Goal: Information Seeking & Learning: Learn about a topic

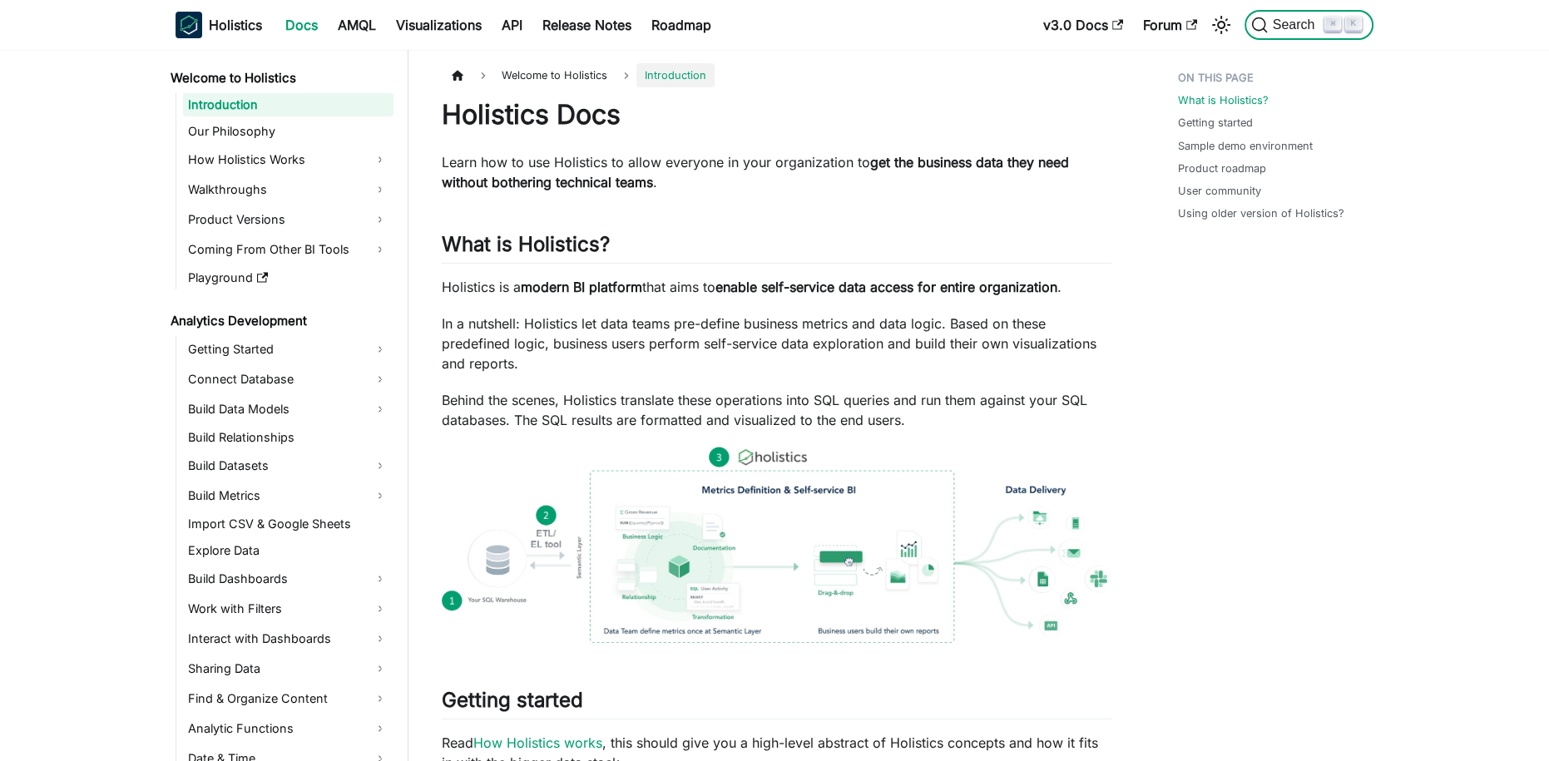
click at [1293, 36] on button "Search ⌘ K" at bounding box center [1308, 25] width 129 height 30
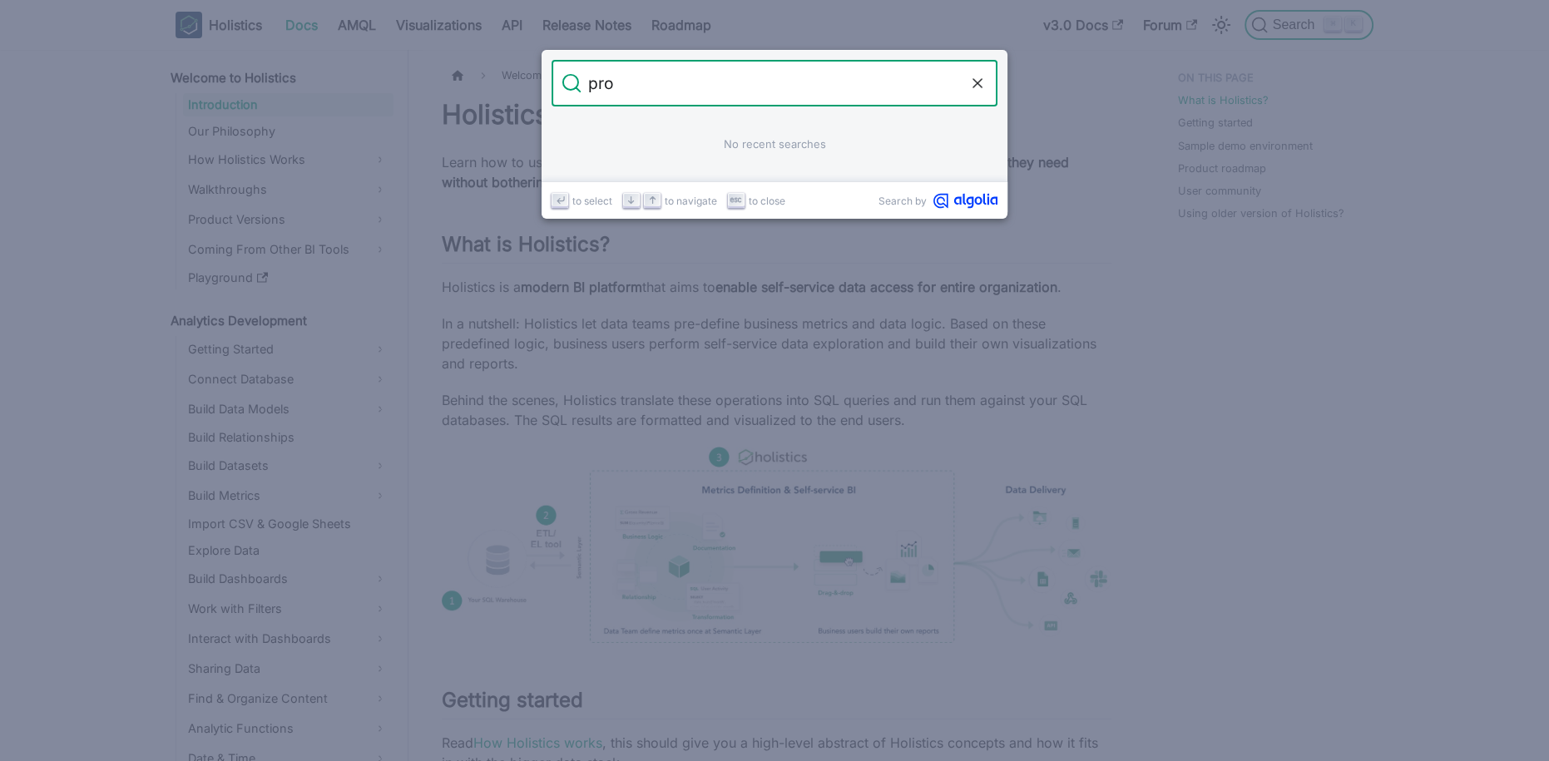
type input "pror"
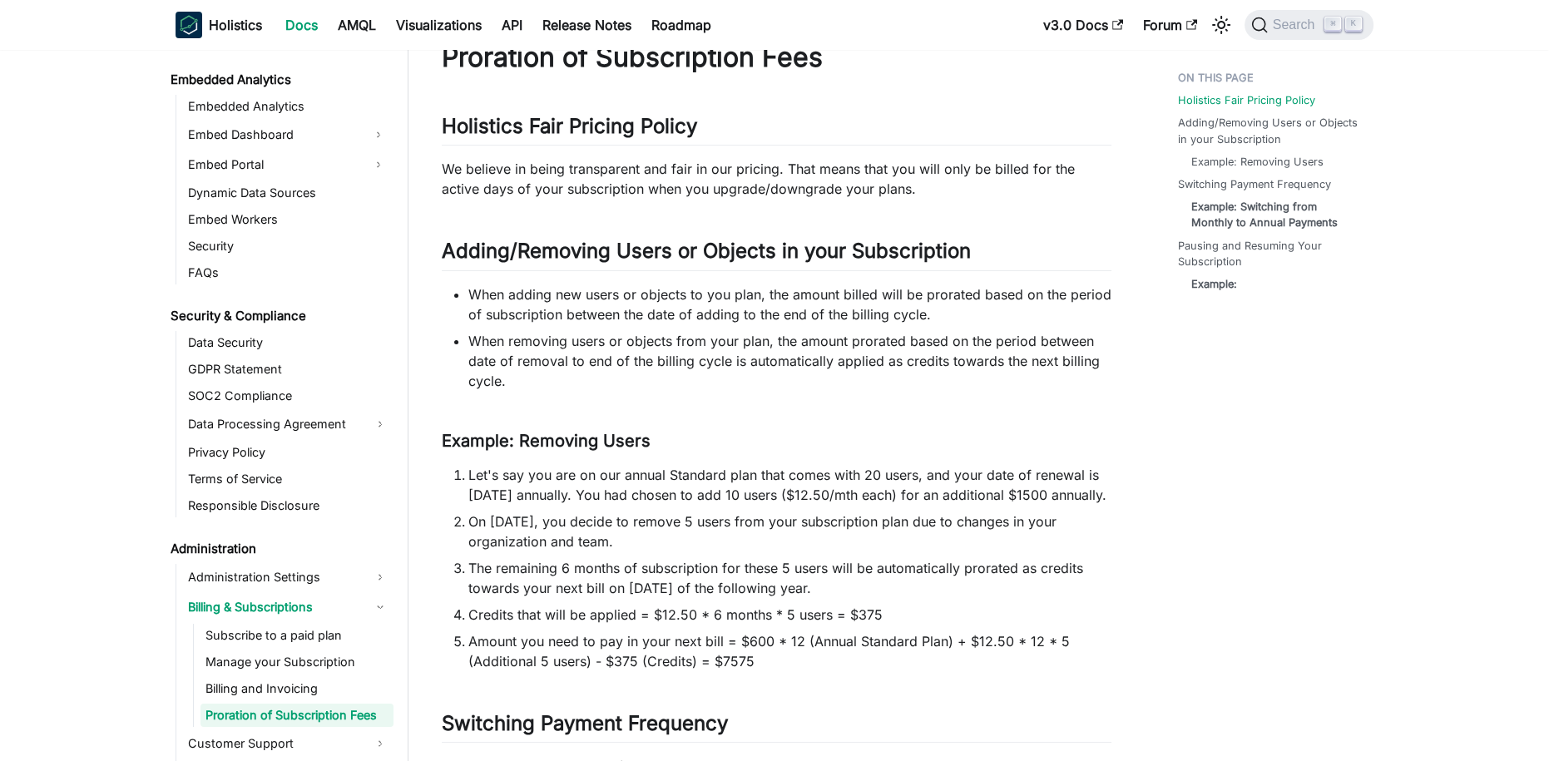
scroll to position [79, 0]
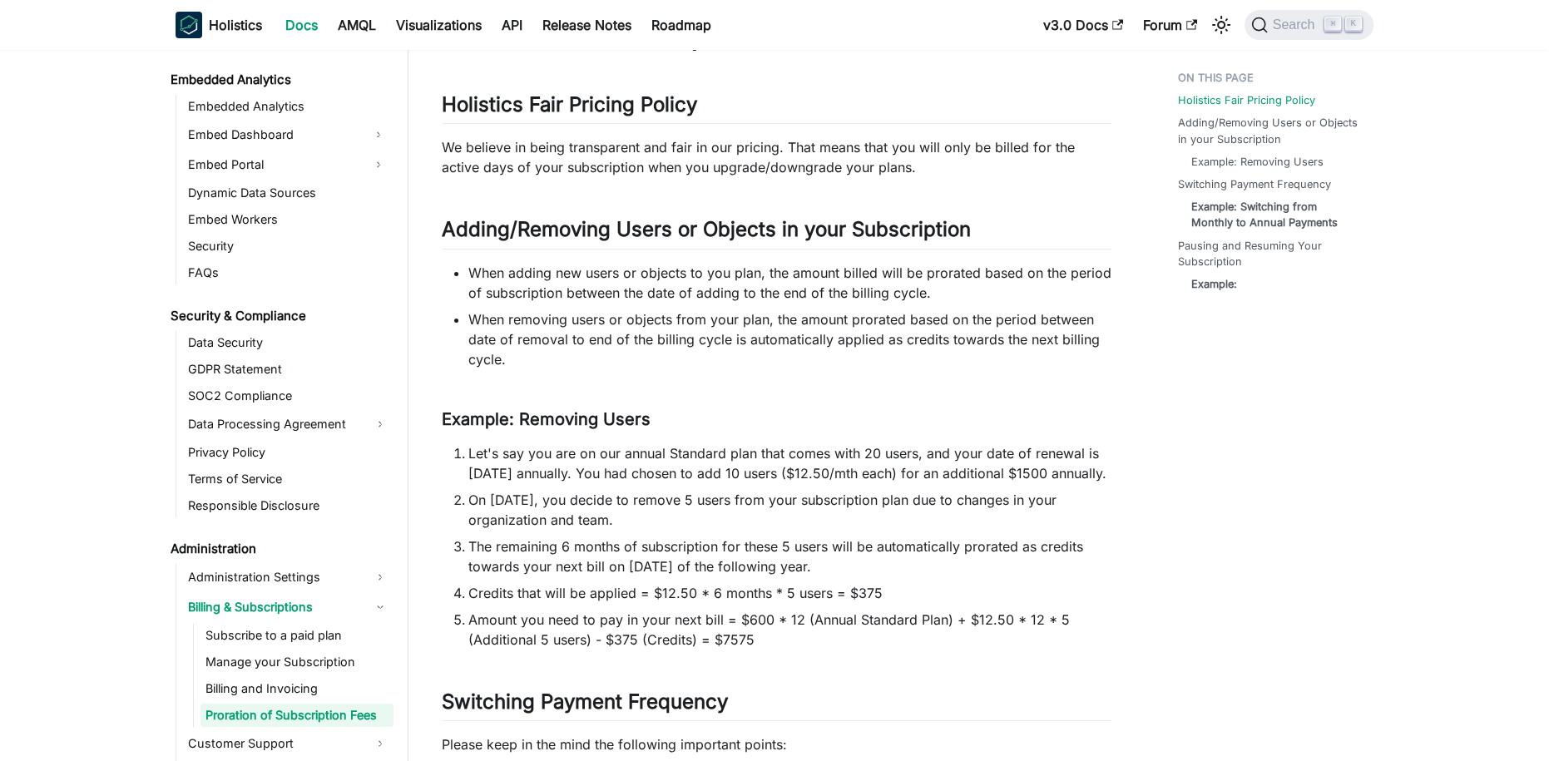
click at [727, 275] on li "When adding new users or objects to you plan, the amount billed will be prorate…" at bounding box center [789, 283] width 643 height 40
click at [721, 278] on li "When adding new users or objects to you plan, the amount billed will be prorate…" at bounding box center [789, 283] width 643 height 40
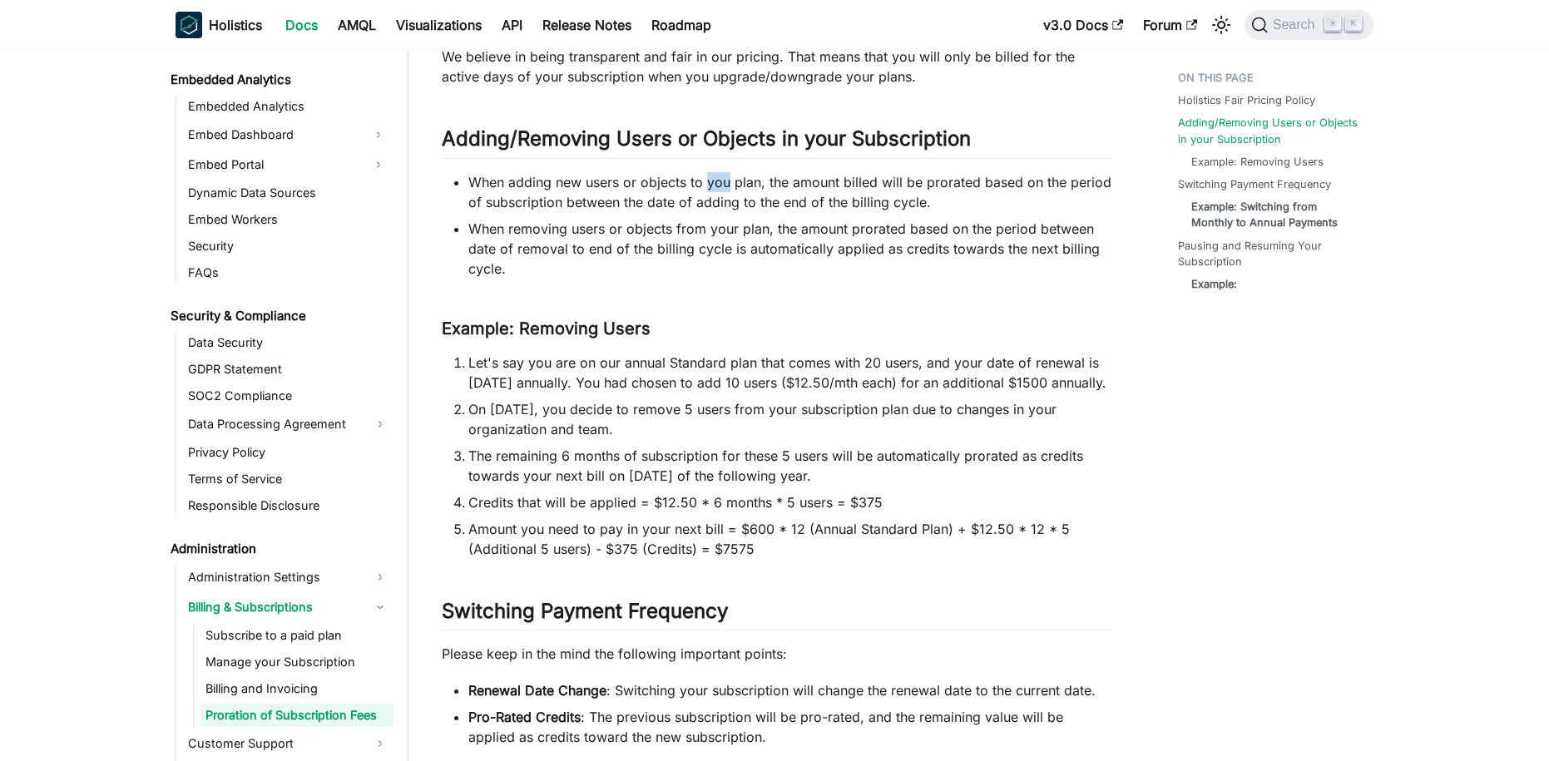
scroll to position [169, 0]
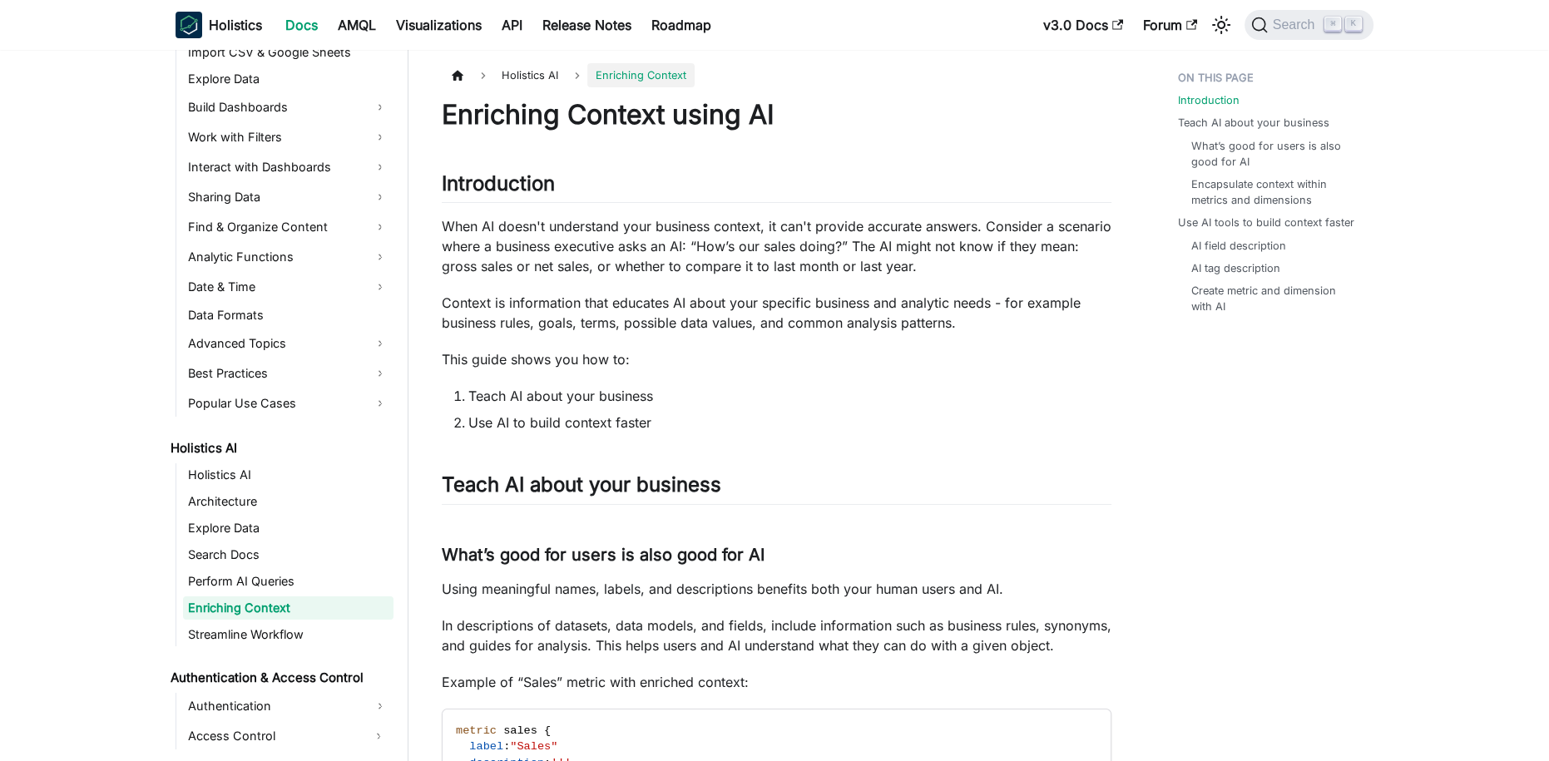
click at [786, 325] on p "Context is information that educates AI about your specific business and analyt…" at bounding box center [777, 313] width 670 height 40
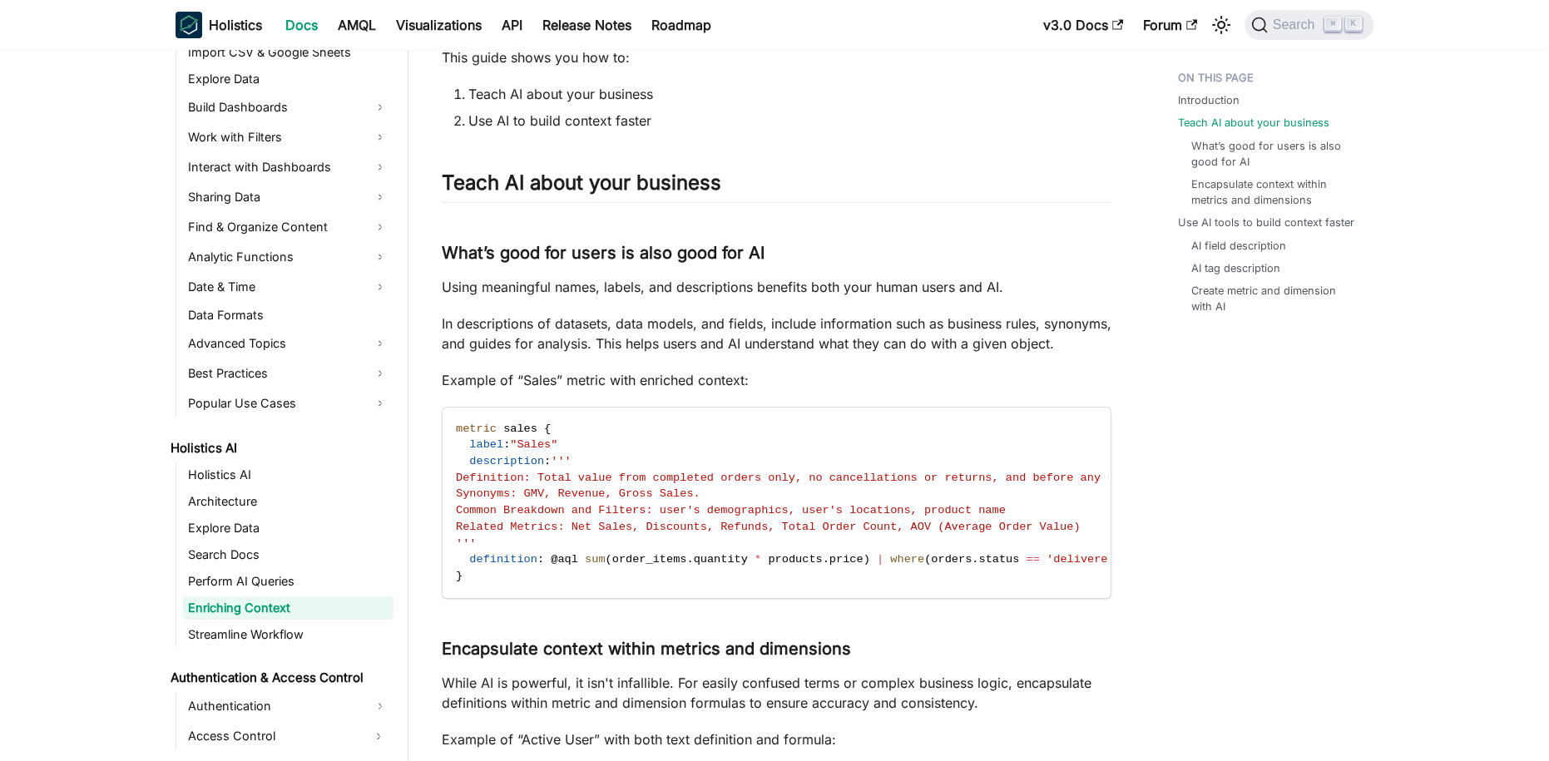
scroll to position [306, 0]
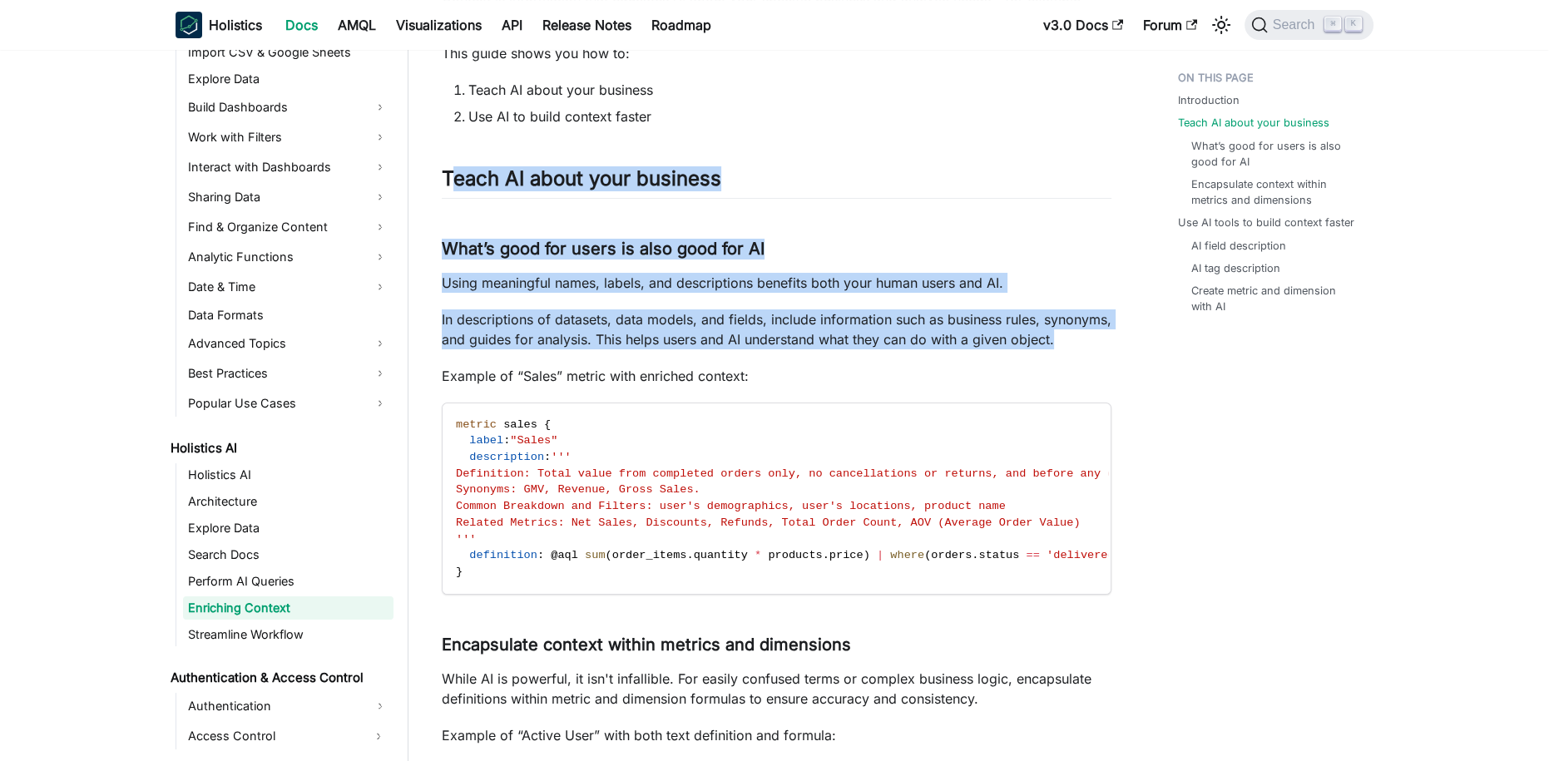
drag, startPoint x: 454, startPoint y: 180, endPoint x: 907, endPoint y: 349, distance: 482.9
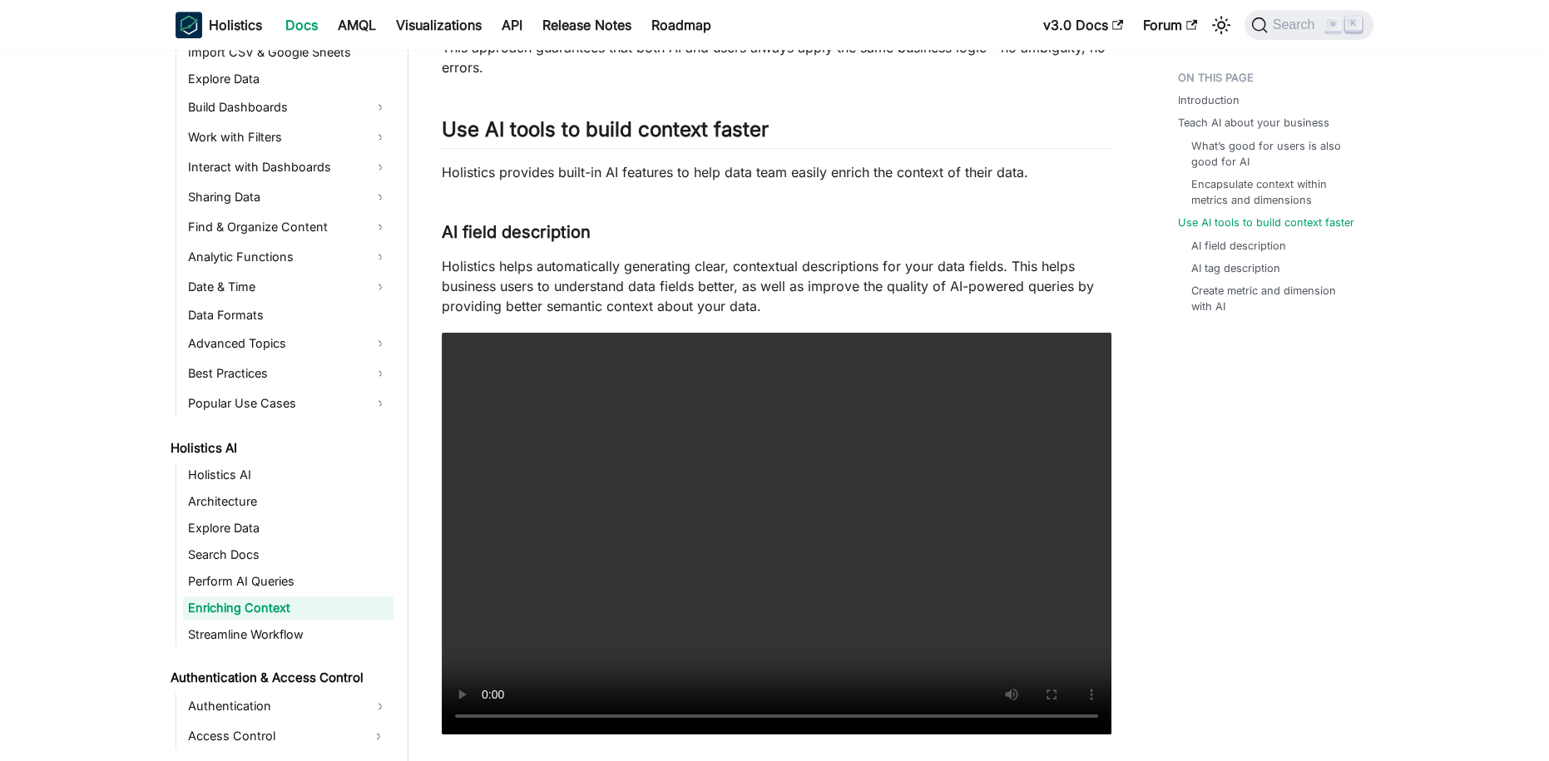
scroll to position [1272, 0]
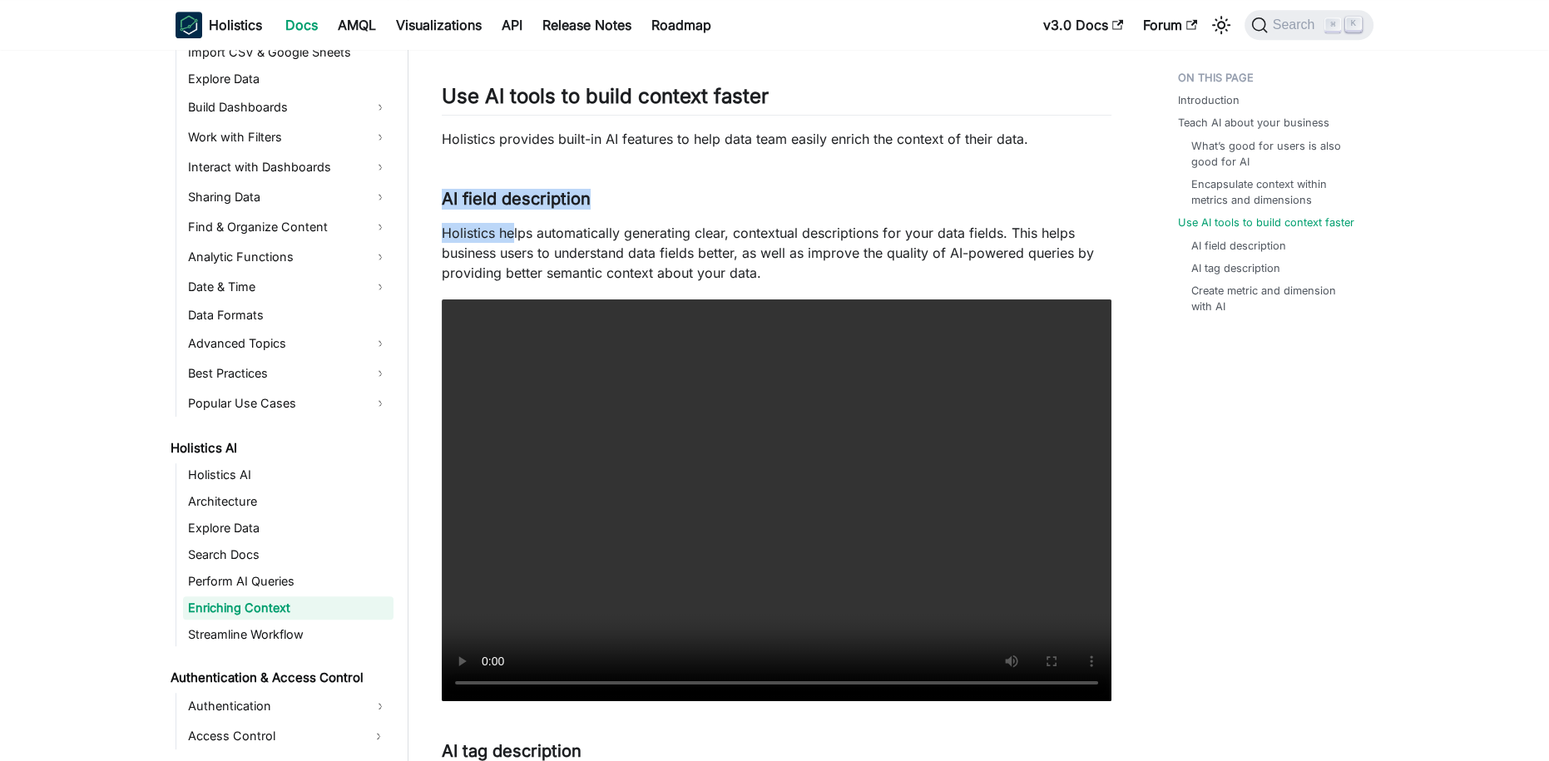
drag, startPoint x: 443, startPoint y: 212, endPoint x: 514, endPoint y: 248, distance: 79.2
click at [514, 248] on div "Enriching Context using AI Introduction ​ When AI doesn't understand your busin…" at bounding box center [777, 106] width 670 height 2561
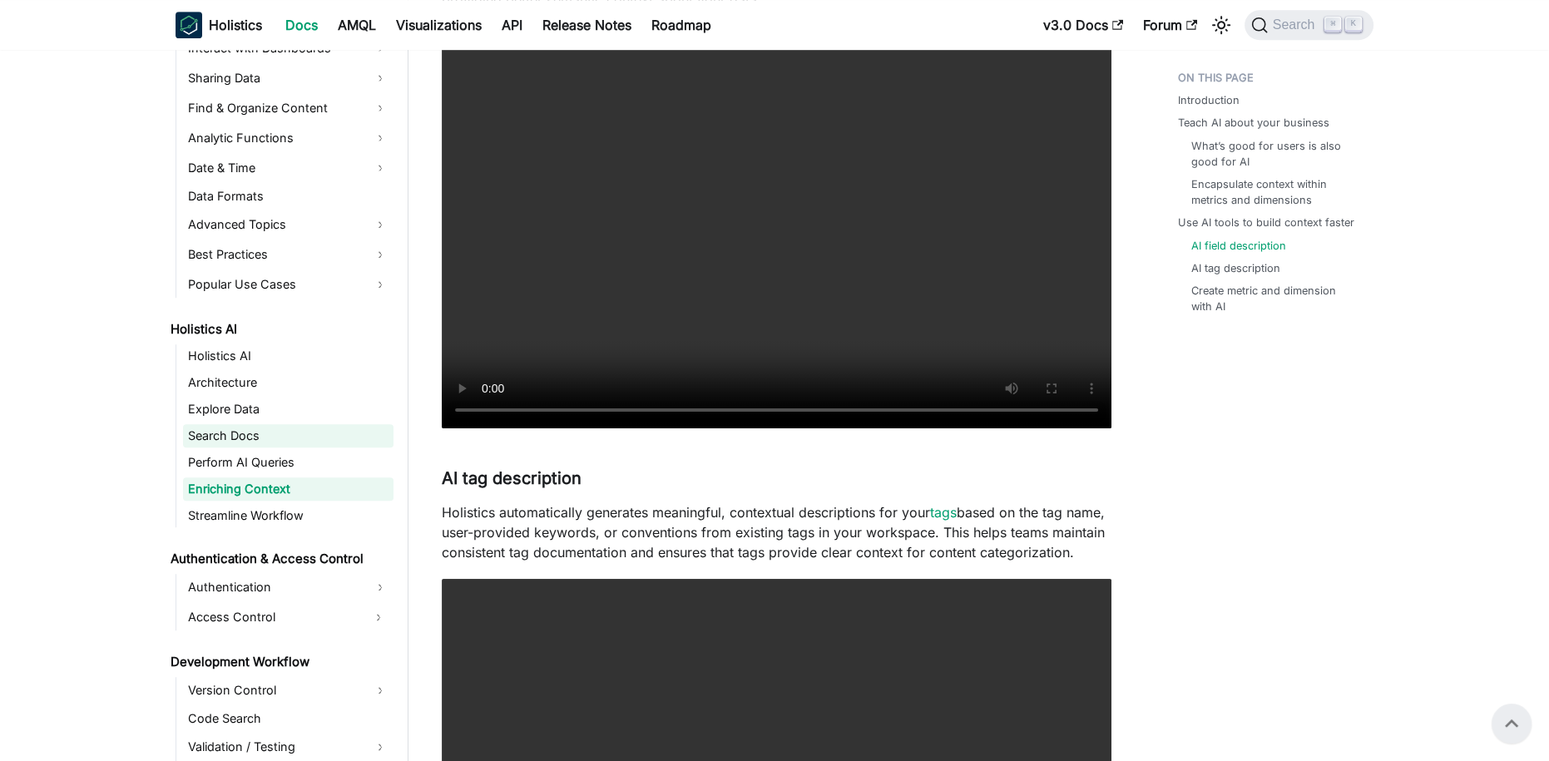
scroll to position [529, 0]
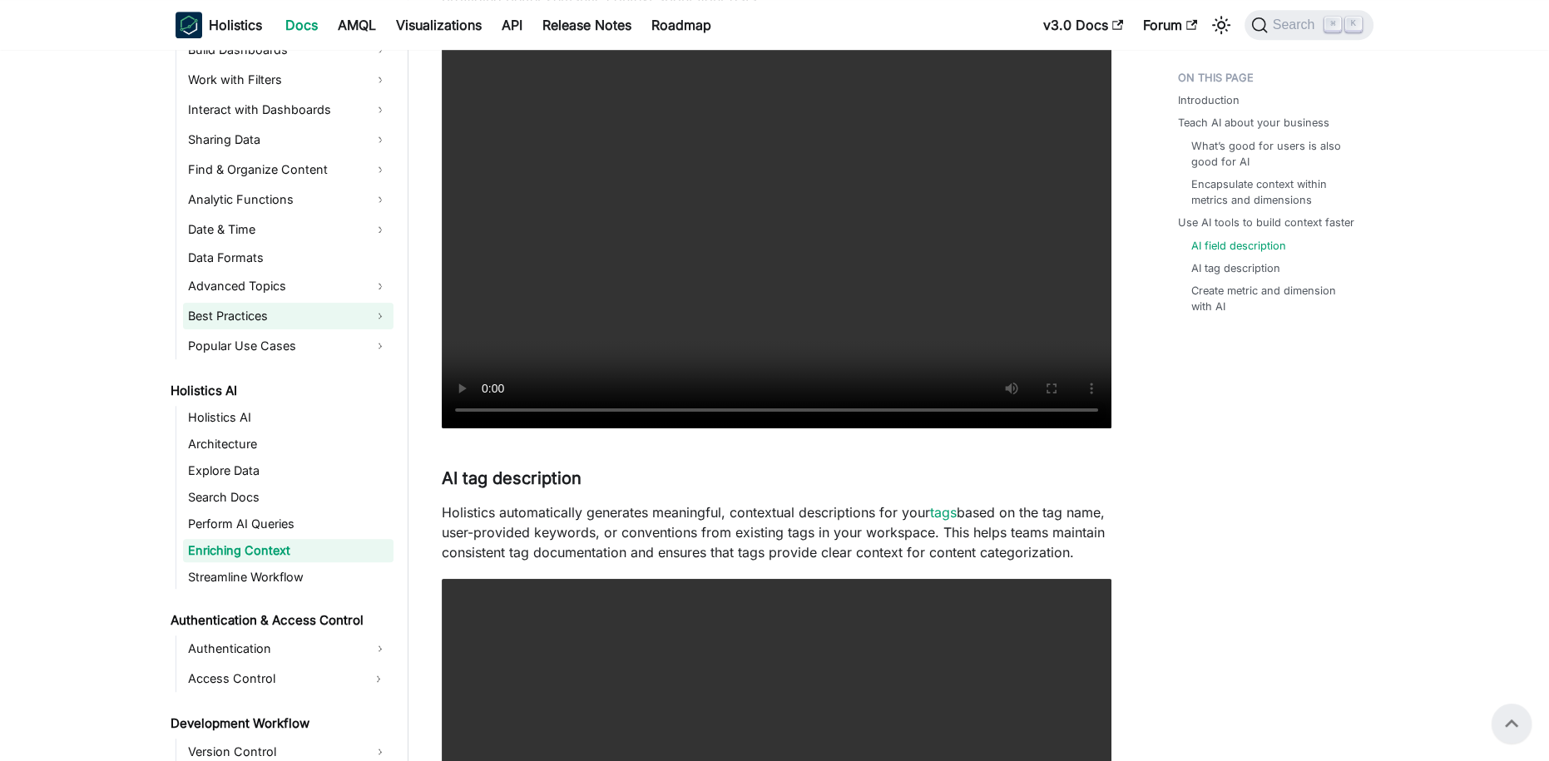
click at [311, 308] on link "Best Practices" at bounding box center [288, 316] width 210 height 27
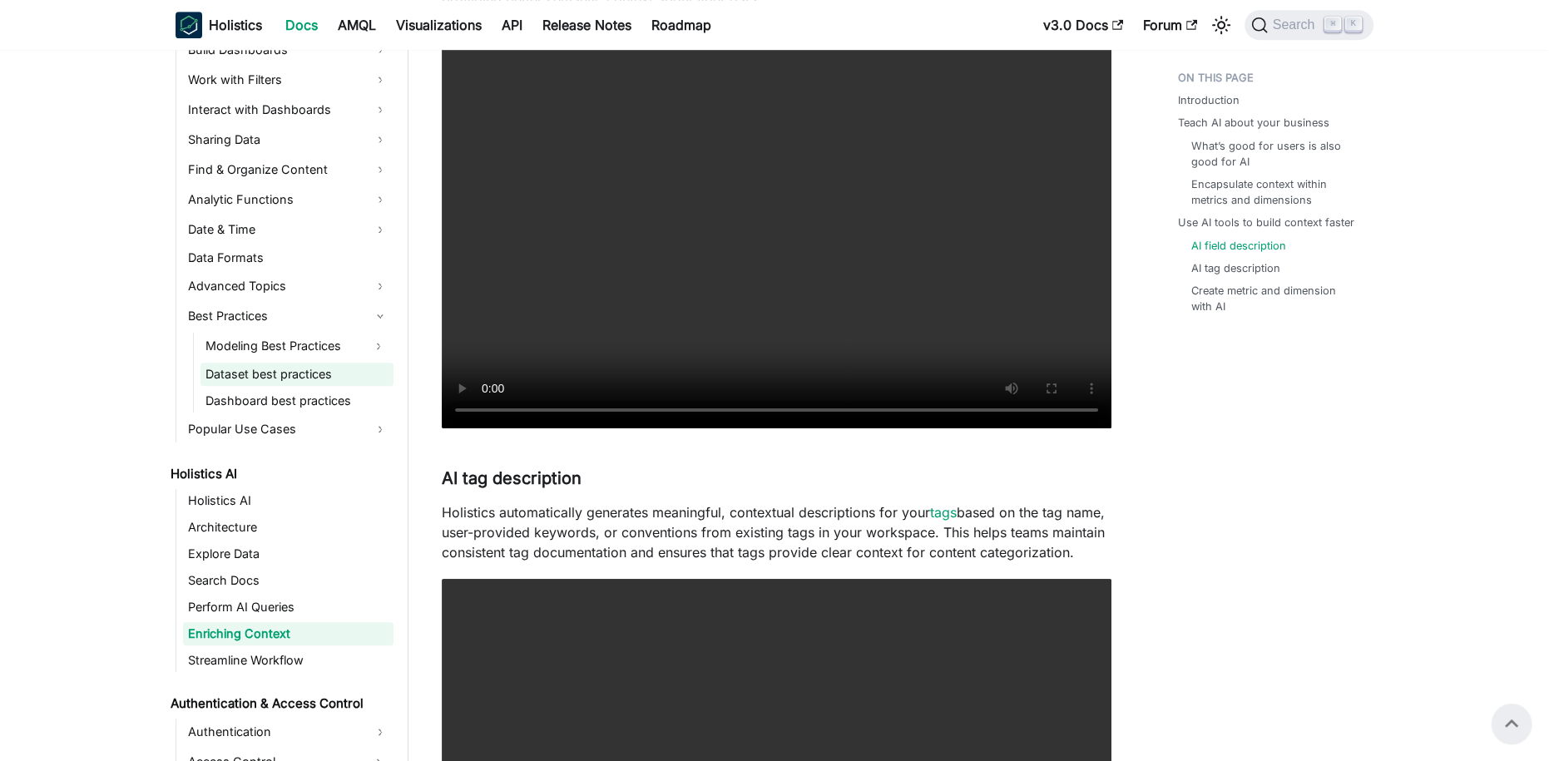
scroll to position [379, 0]
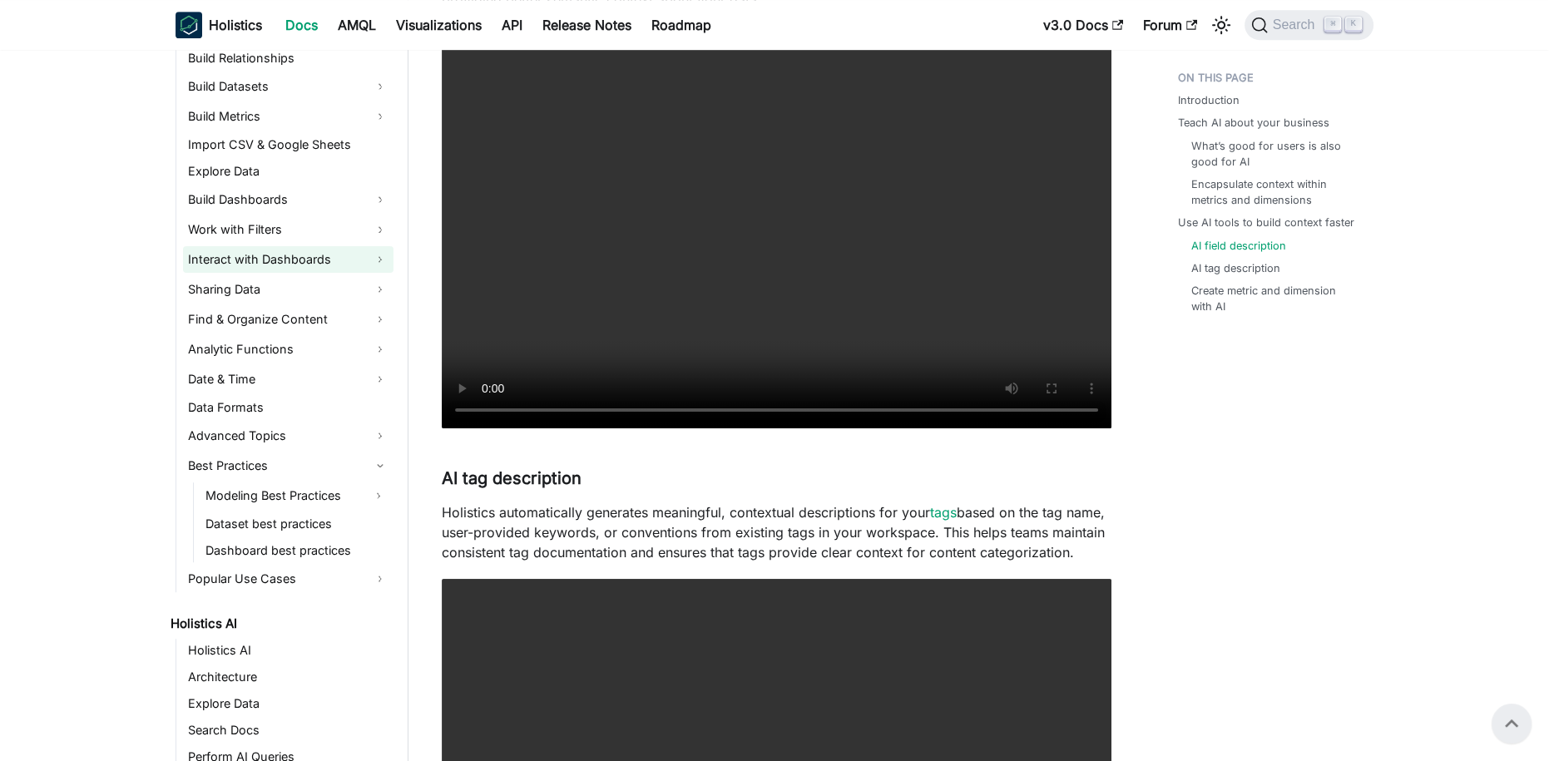
click at [319, 255] on link "Interact with Dashboards" at bounding box center [288, 259] width 210 height 27
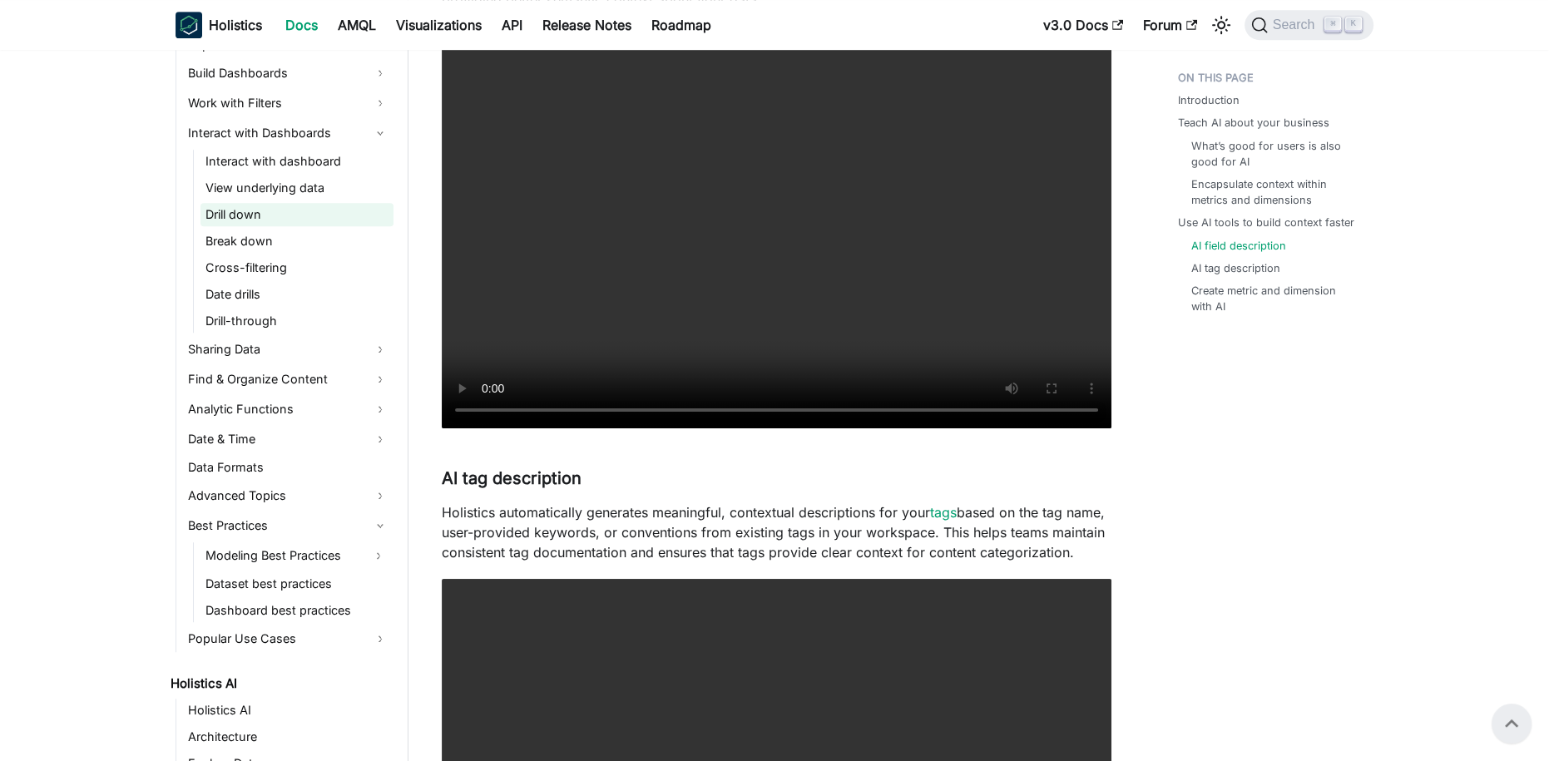
scroll to position [506, 0]
click at [281, 376] on link "Find & Organize Content" at bounding box center [288, 378] width 210 height 27
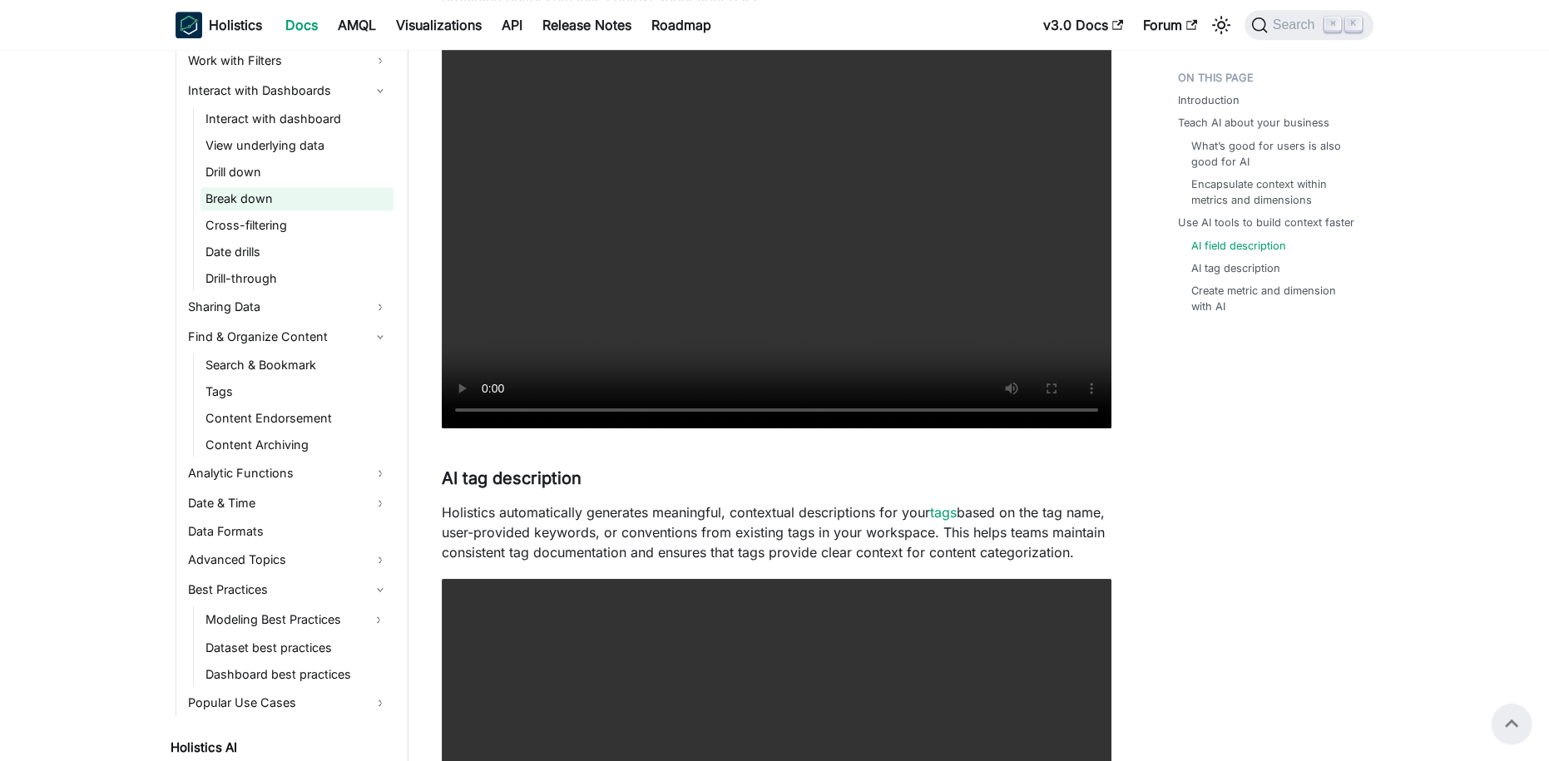
scroll to position [576, 0]
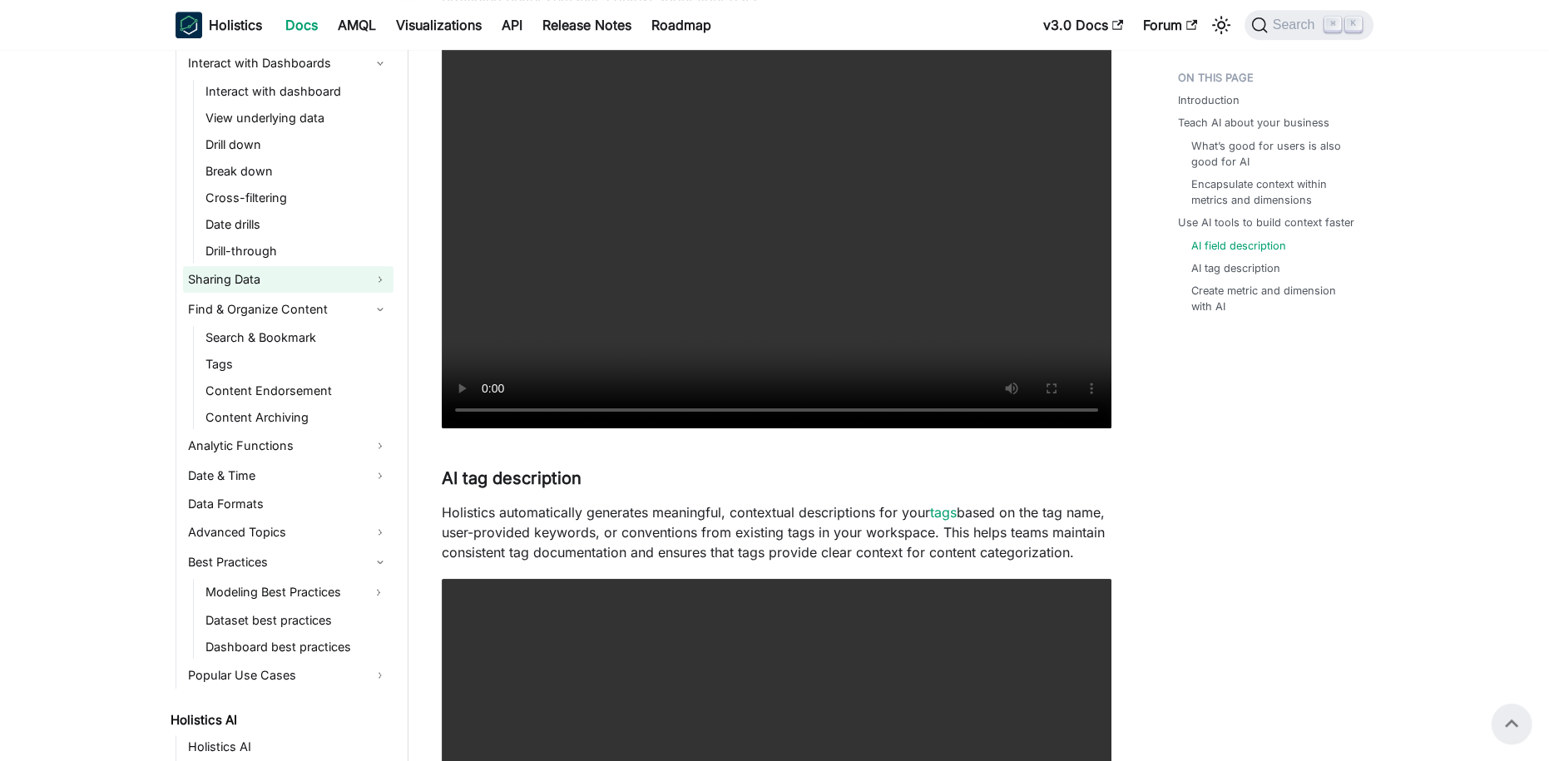
click at [292, 266] on link "Sharing Data" at bounding box center [288, 279] width 210 height 27
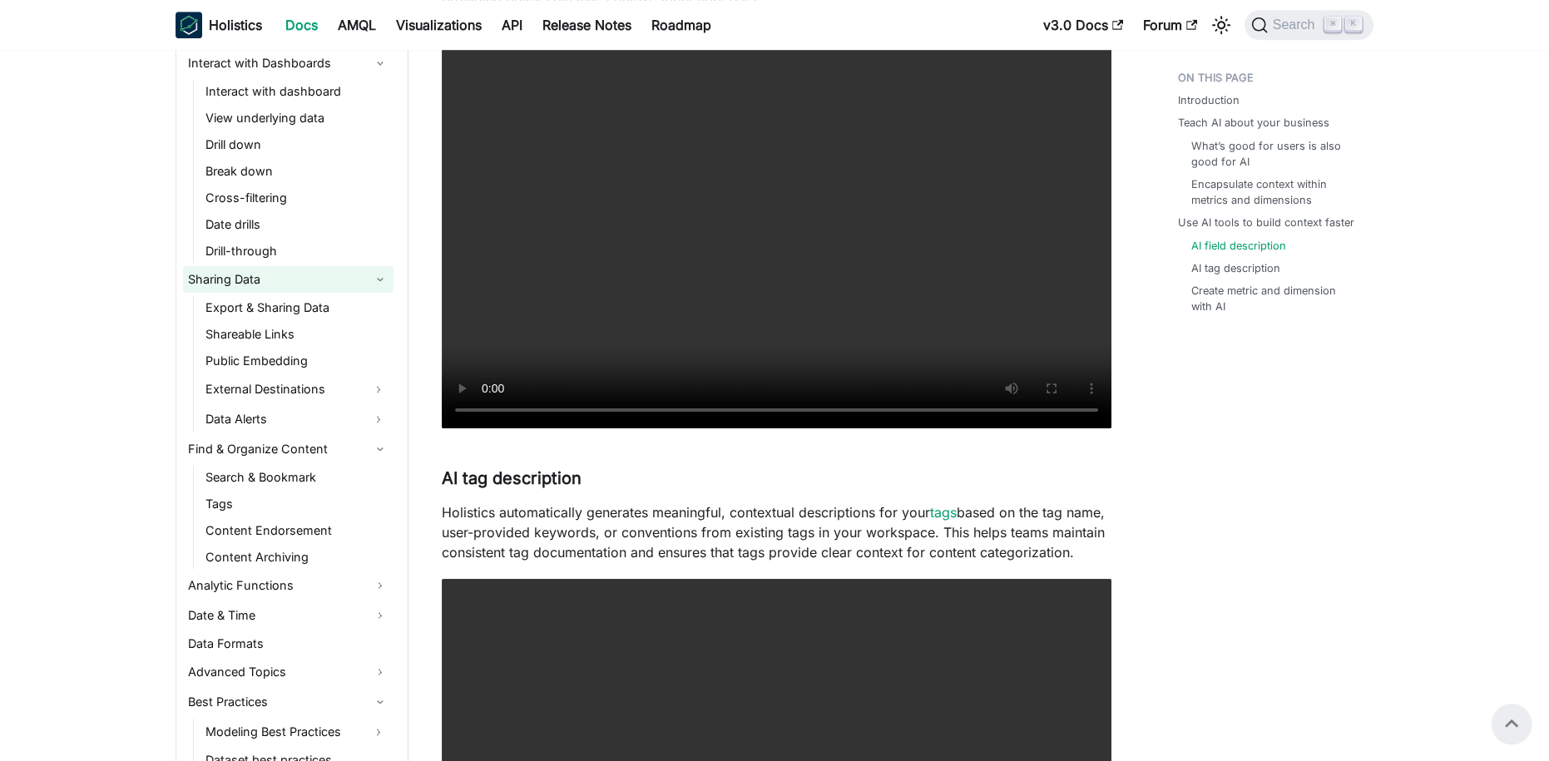
click at [292, 266] on link "Sharing Data" at bounding box center [288, 279] width 210 height 27
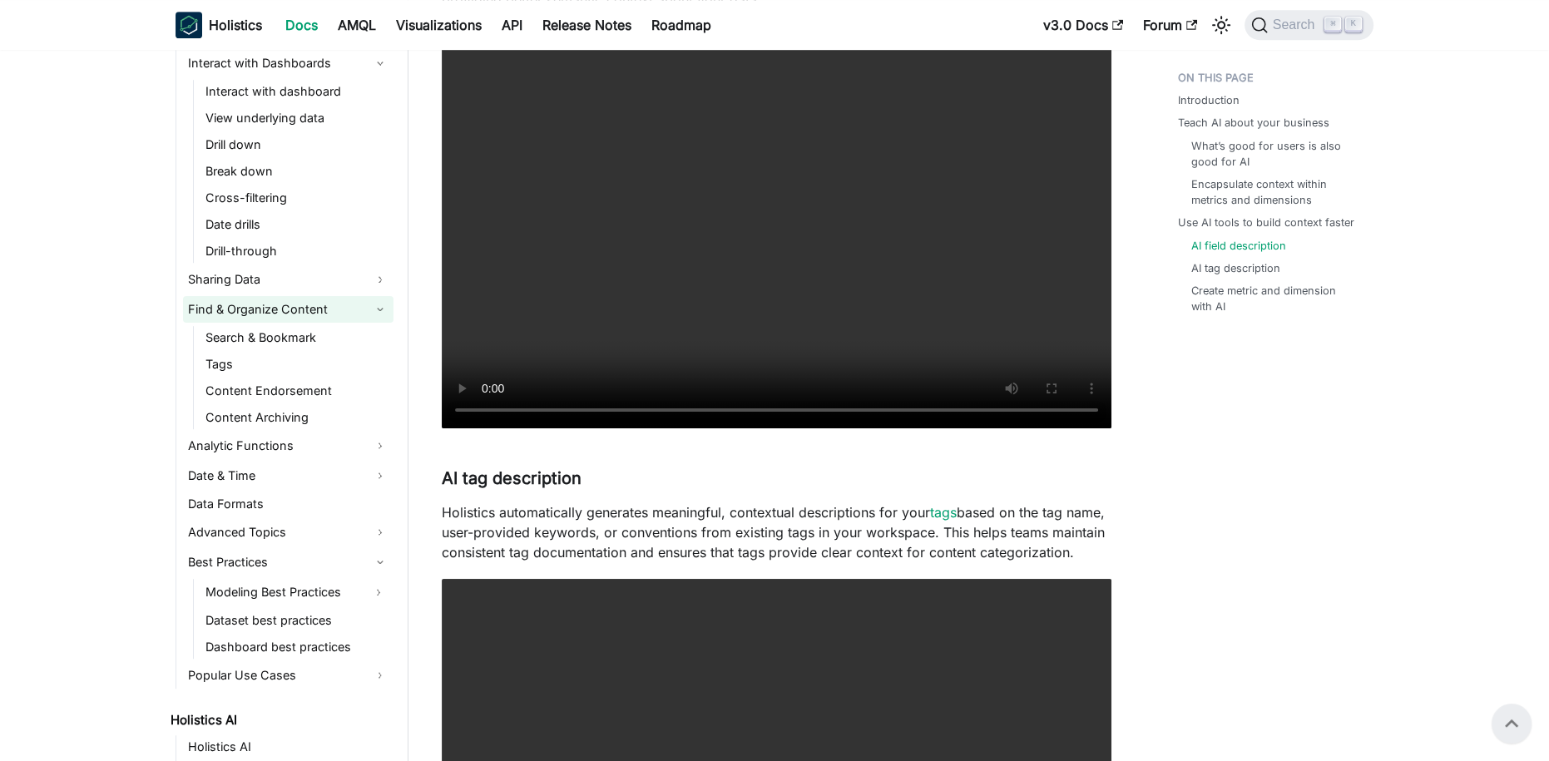
click at [276, 314] on link "Find & Organize Content" at bounding box center [288, 309] width 210 height 27
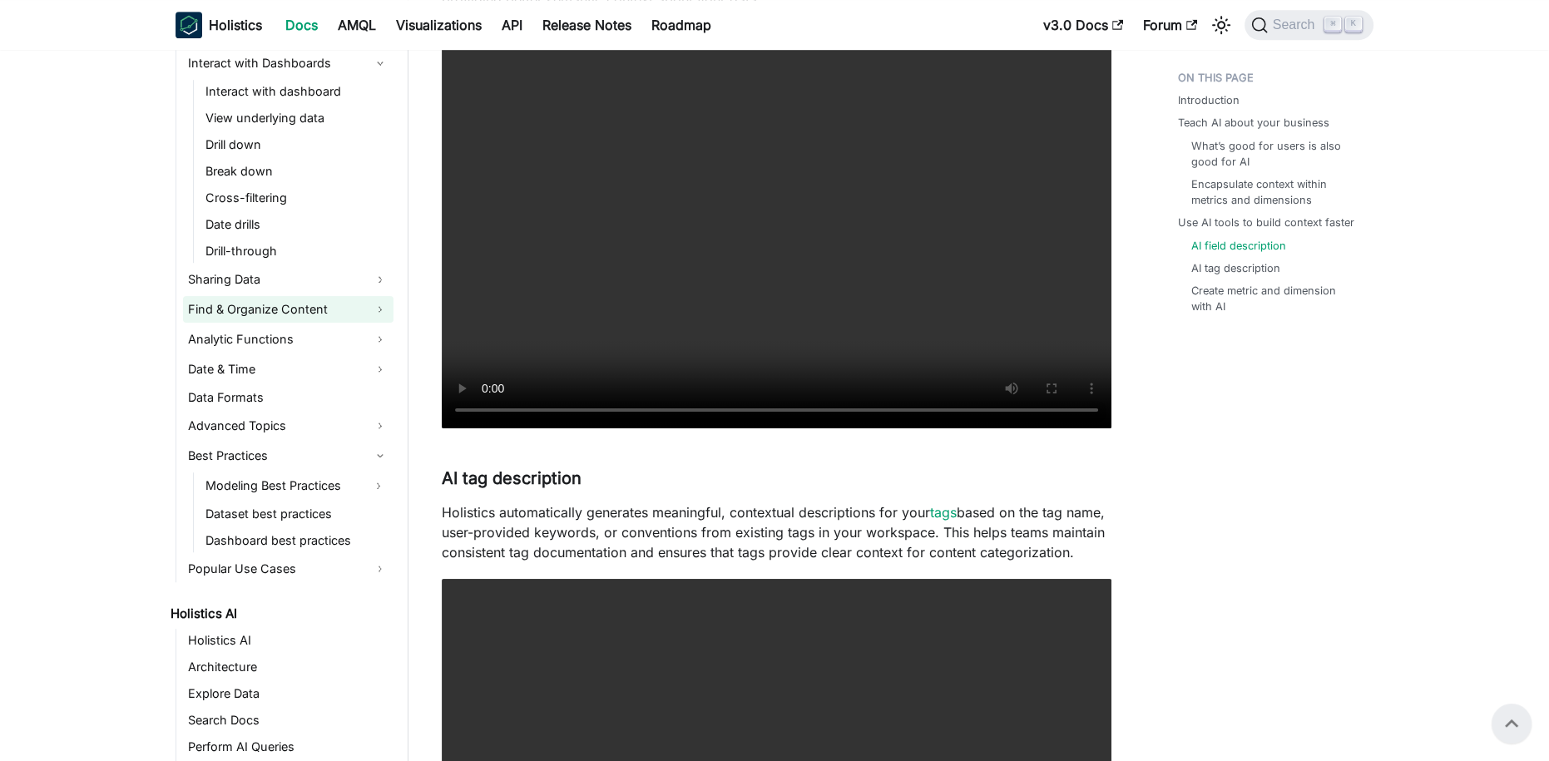
click at [276, 314] on link "Find & Organize Content" at bounding box center [288, 309] width 210 height 27
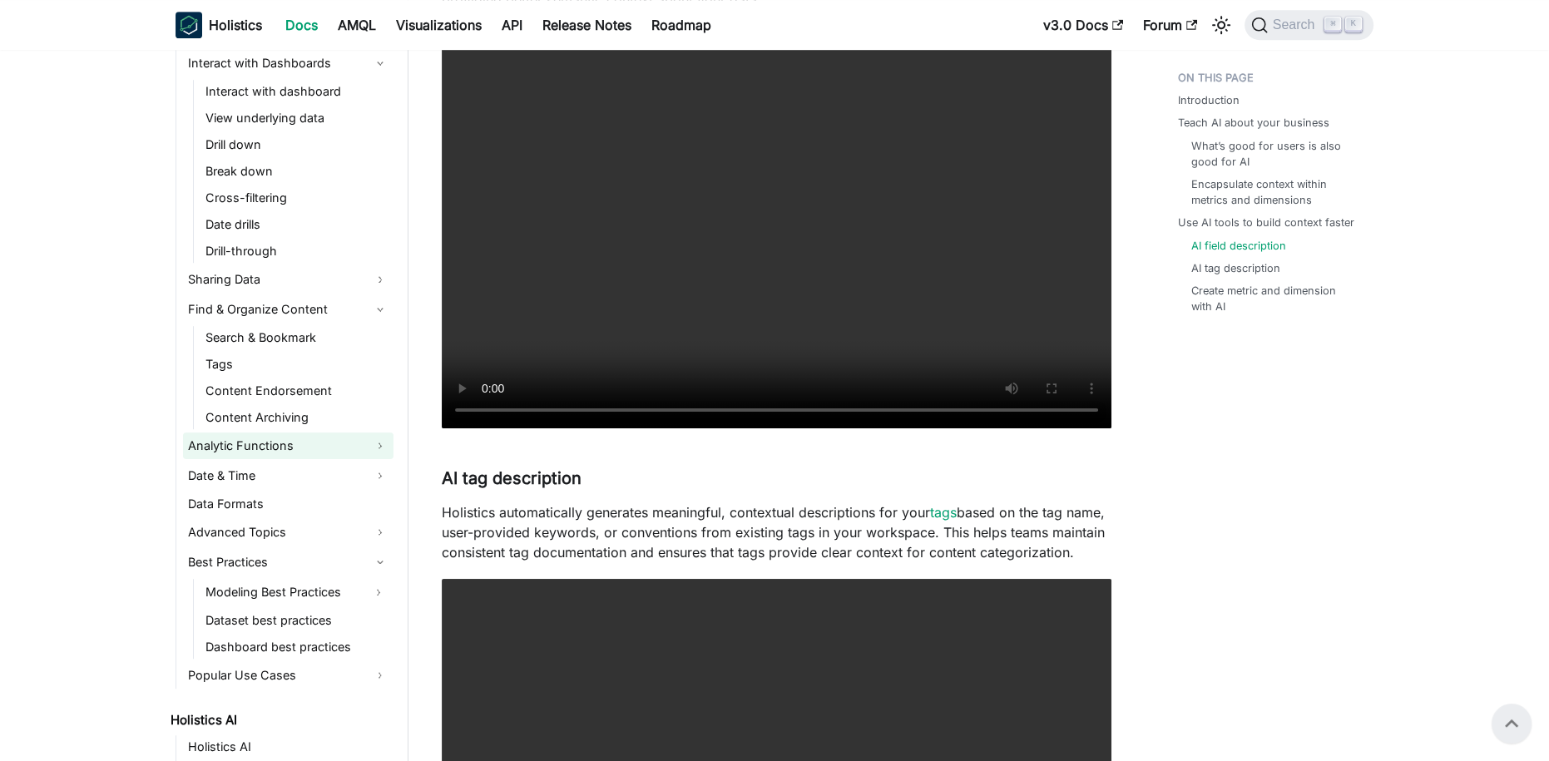
click at [334, 445] on link "Analytic Functions" at bounding box center [288, 445] width 210 height 27
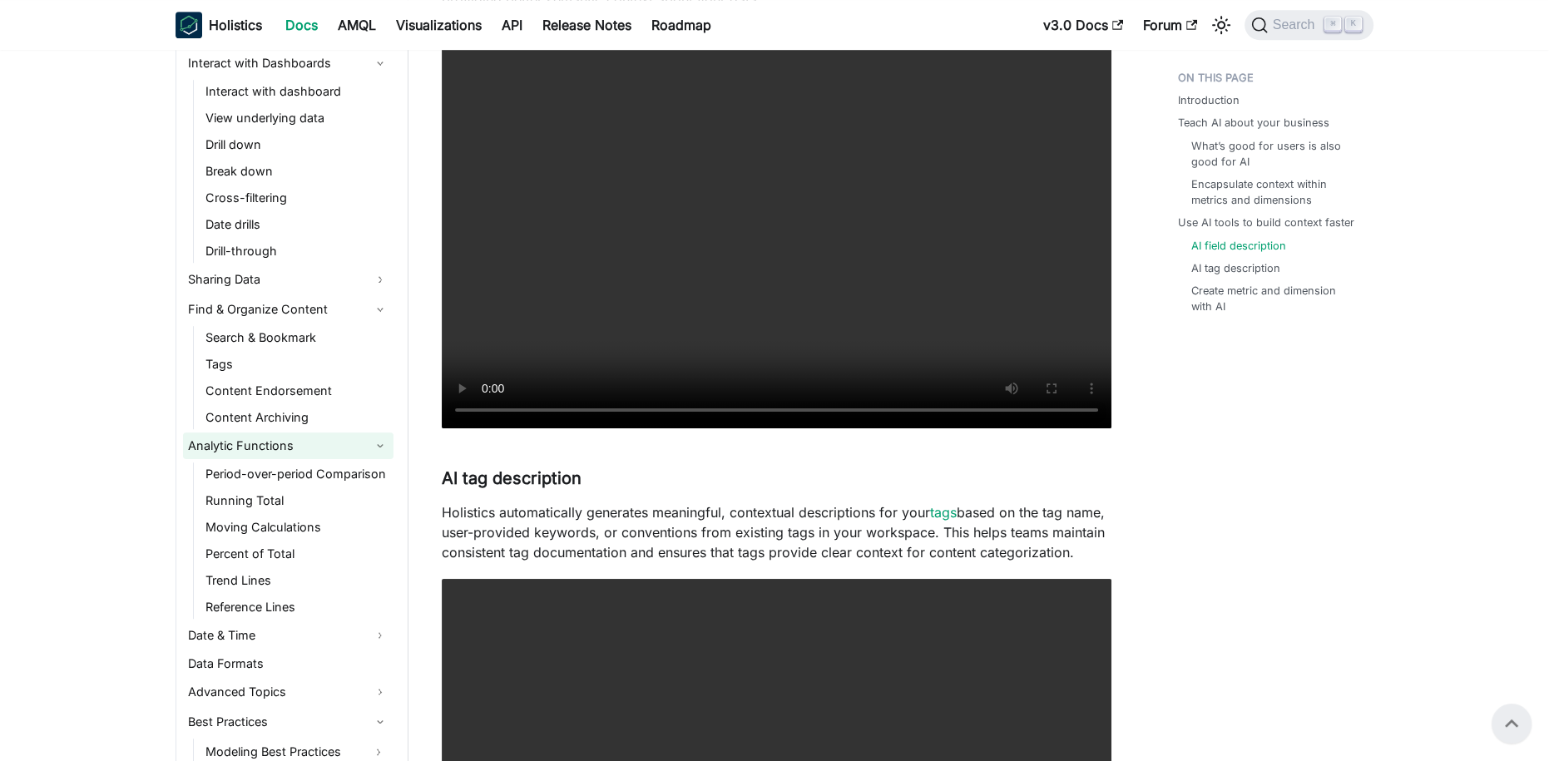
click at [334, 445] on link "Analytic Functions" at bounding box center [288, 445] width 210 height 27
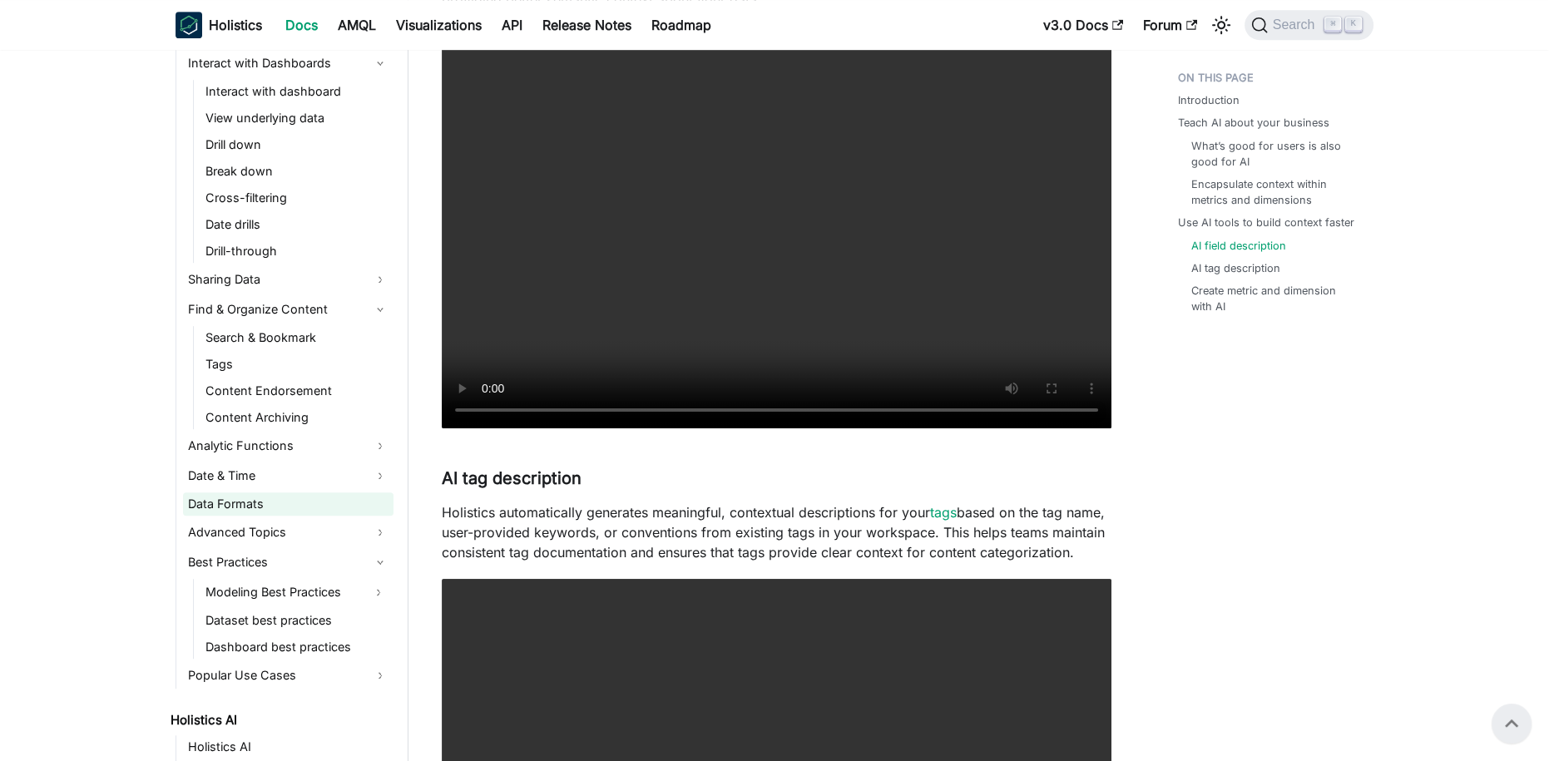
scroll to position [729, 0]
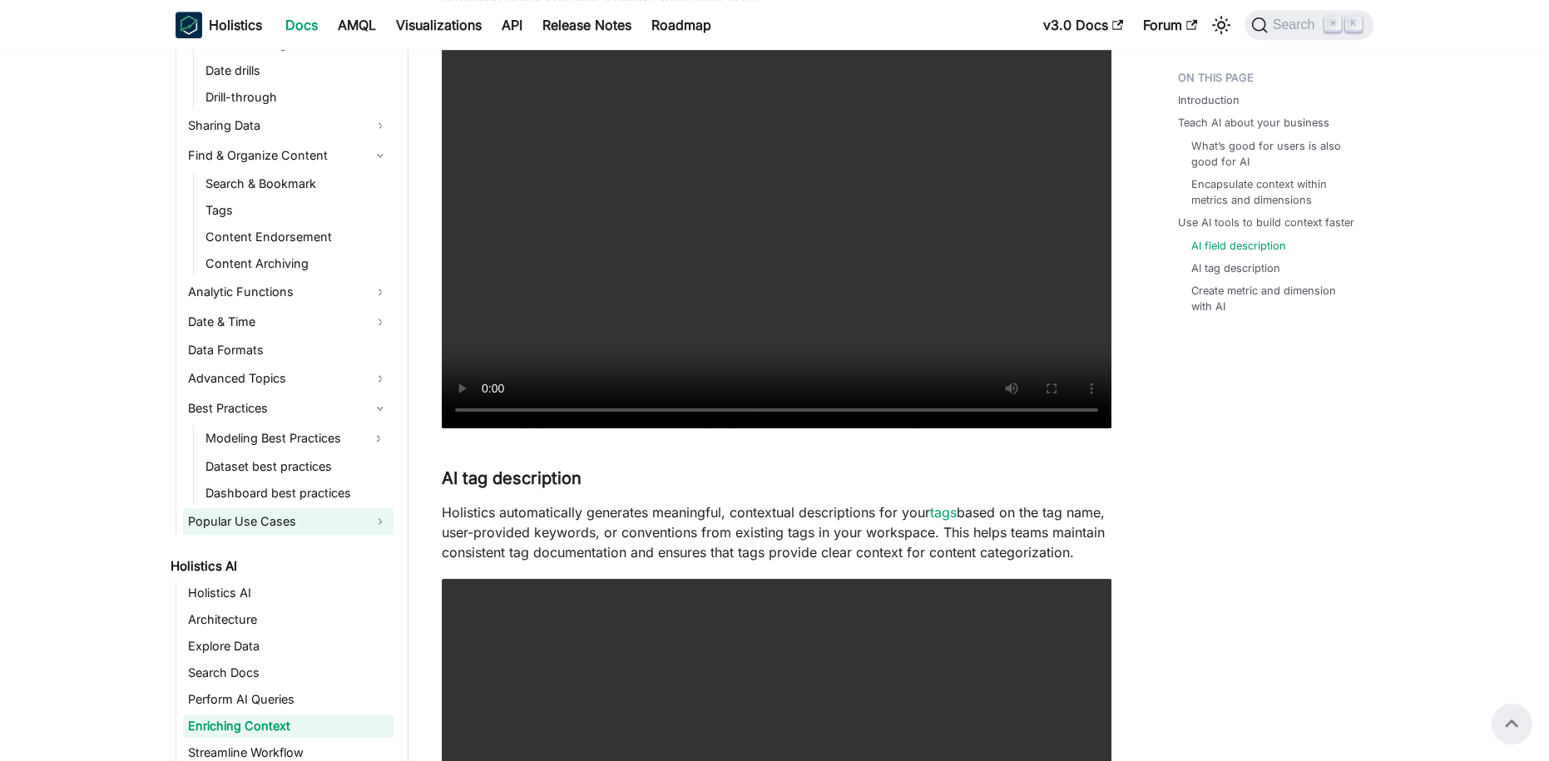
click at [276, 516] on link "Popular Use Cases" at bounding box center [288, 521] width 210 height 27
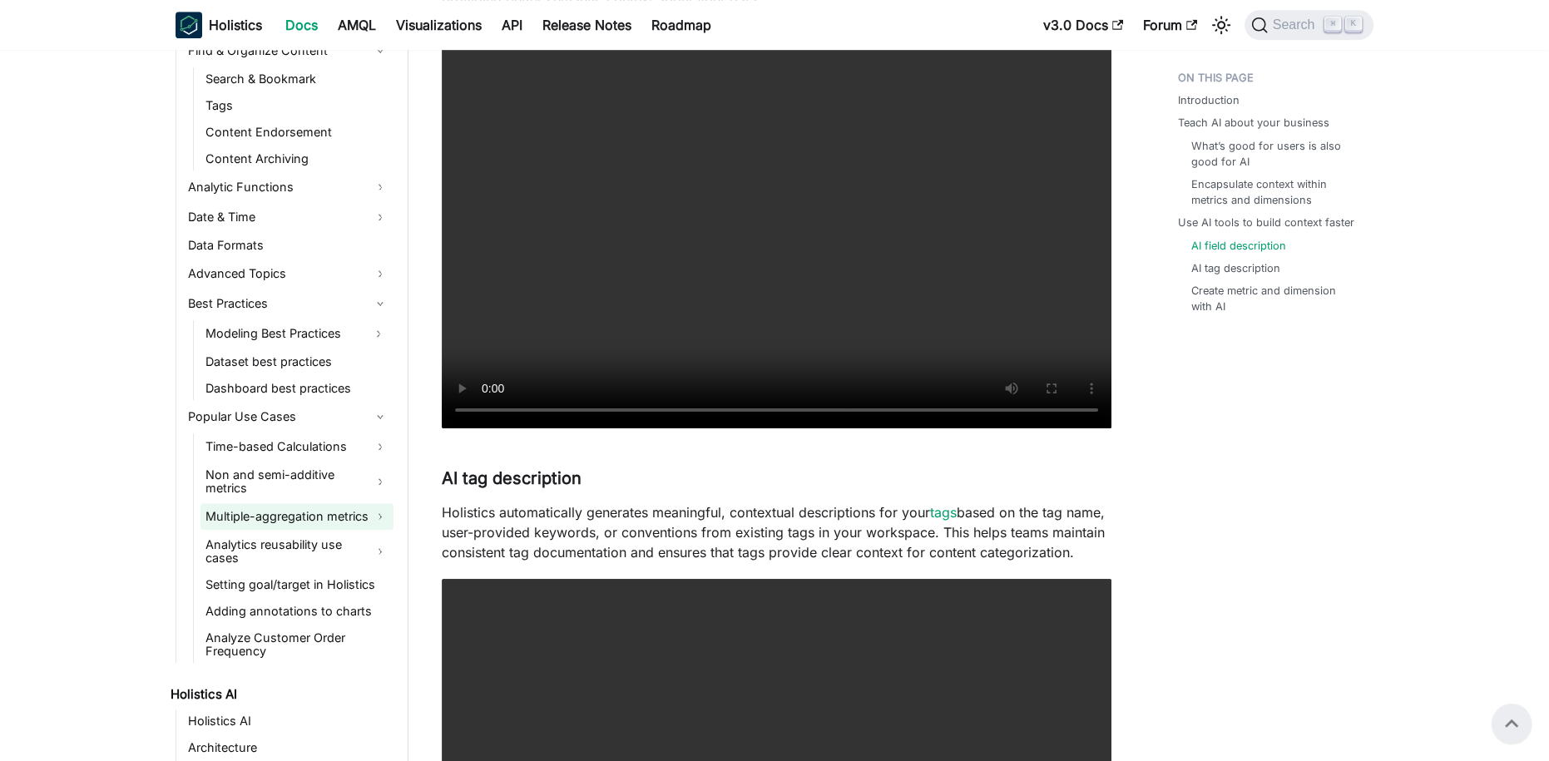
scroll to position [838, 0]
click at [294, 440] on link "Time-based Calculations" at bounding box center [296, 443] width 193 height 27
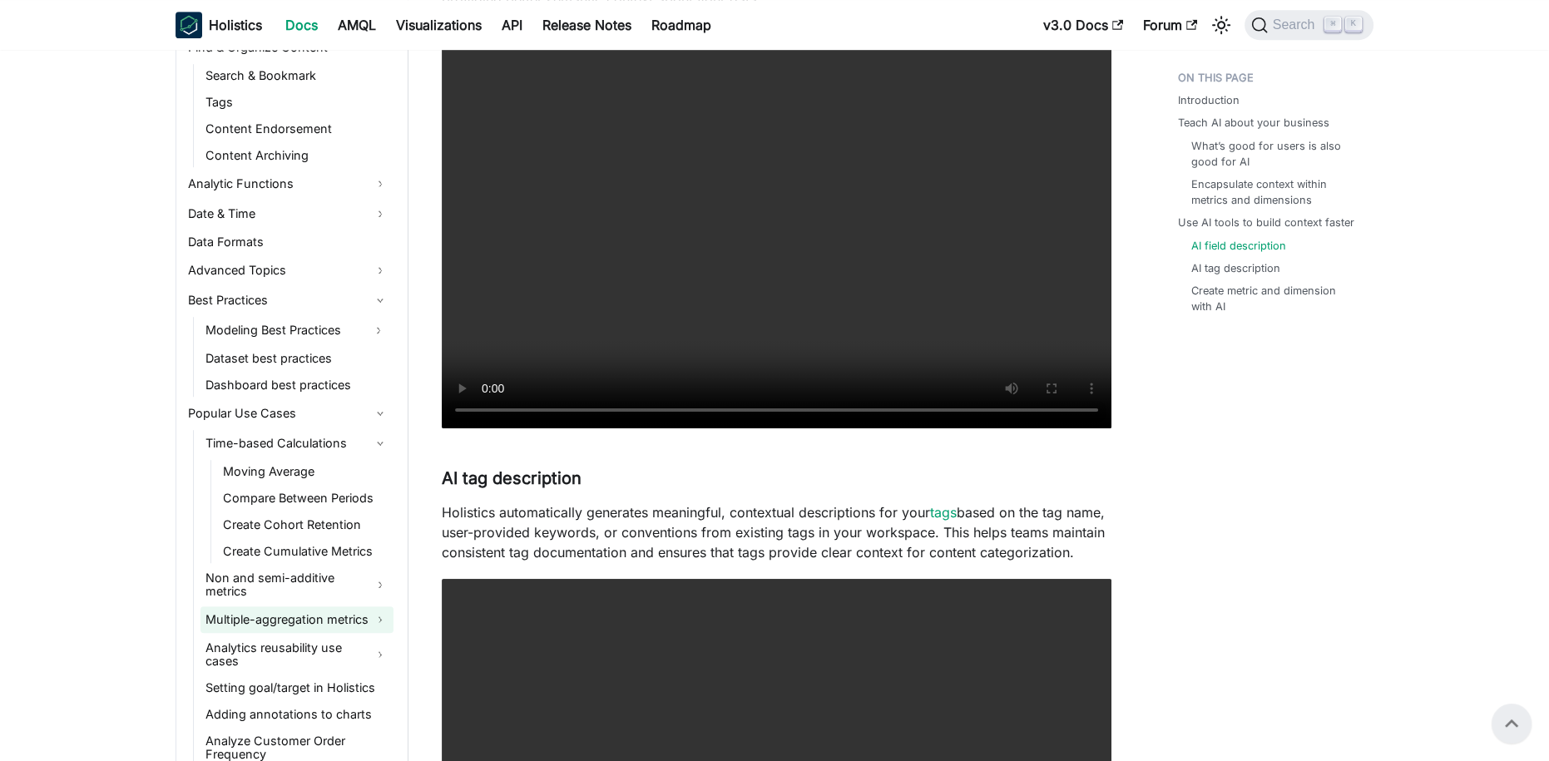
click at [306, 606] on link "Multiple-aggregation metrics" at bounding box center [296, 619] width 193 height 27
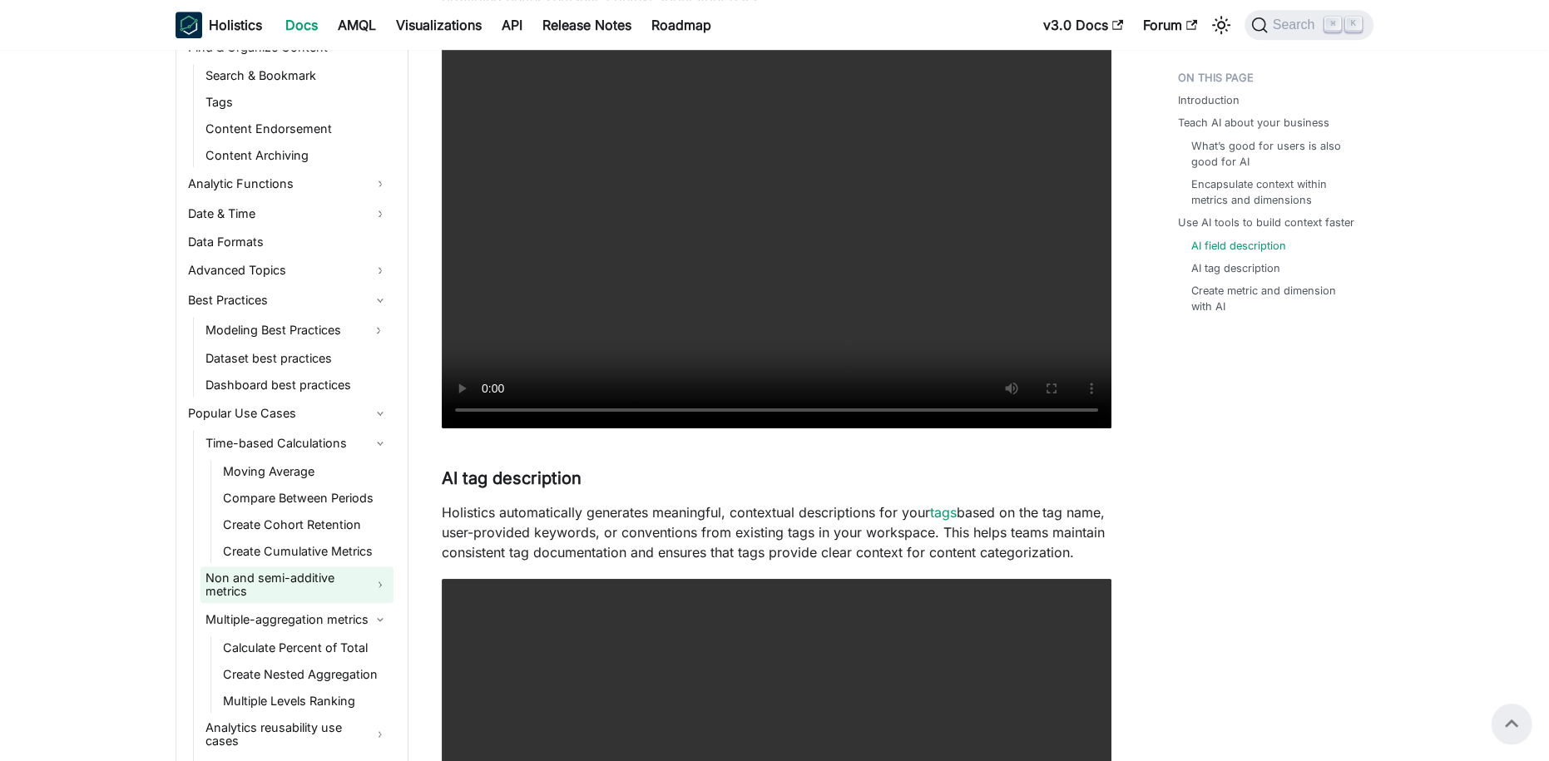
click at [294, 578] on link "Non and semi-additive metrics" at bounding box center [296, 584] width 193 height 37
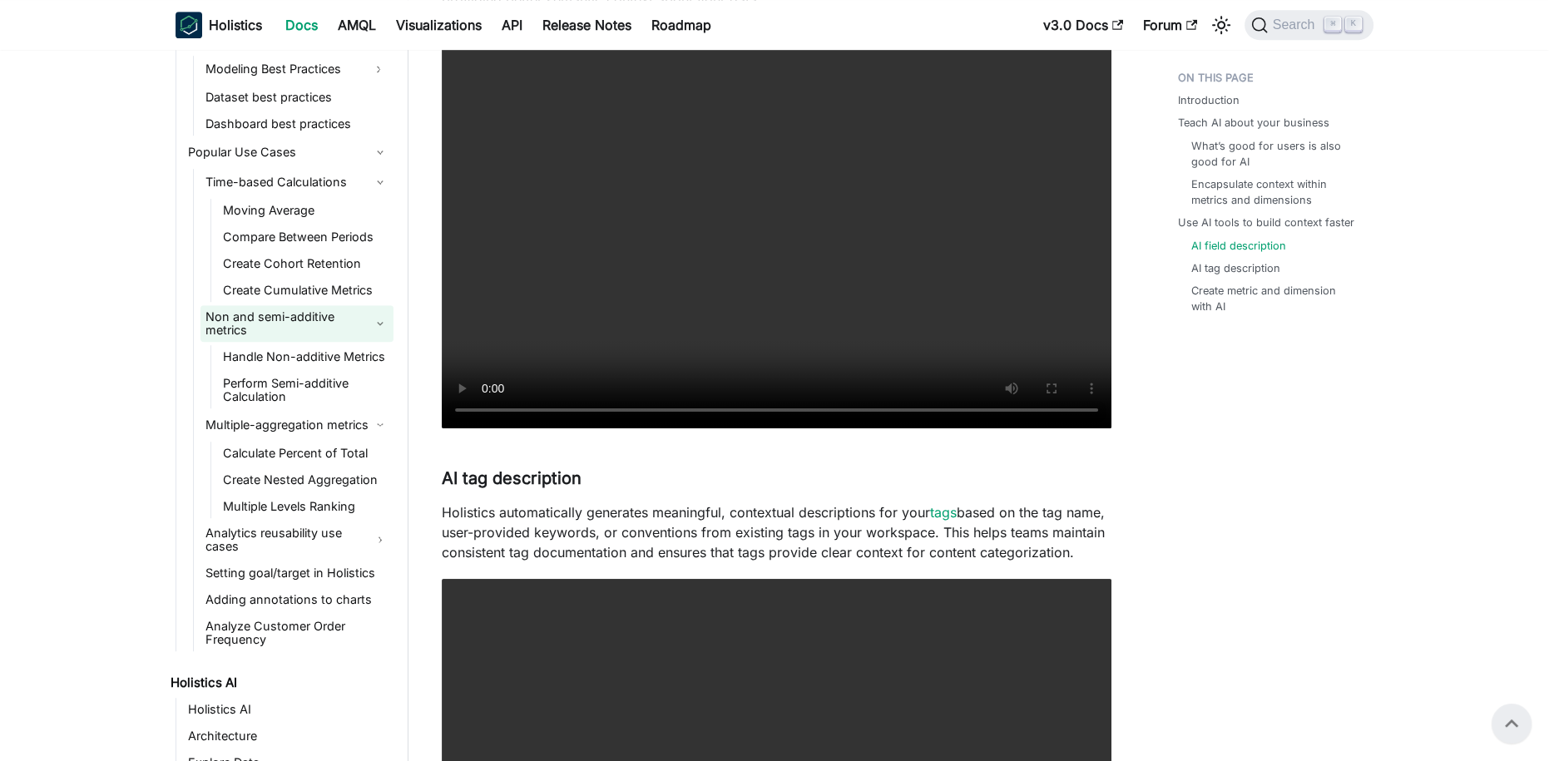
scroll to position [1143, 0]
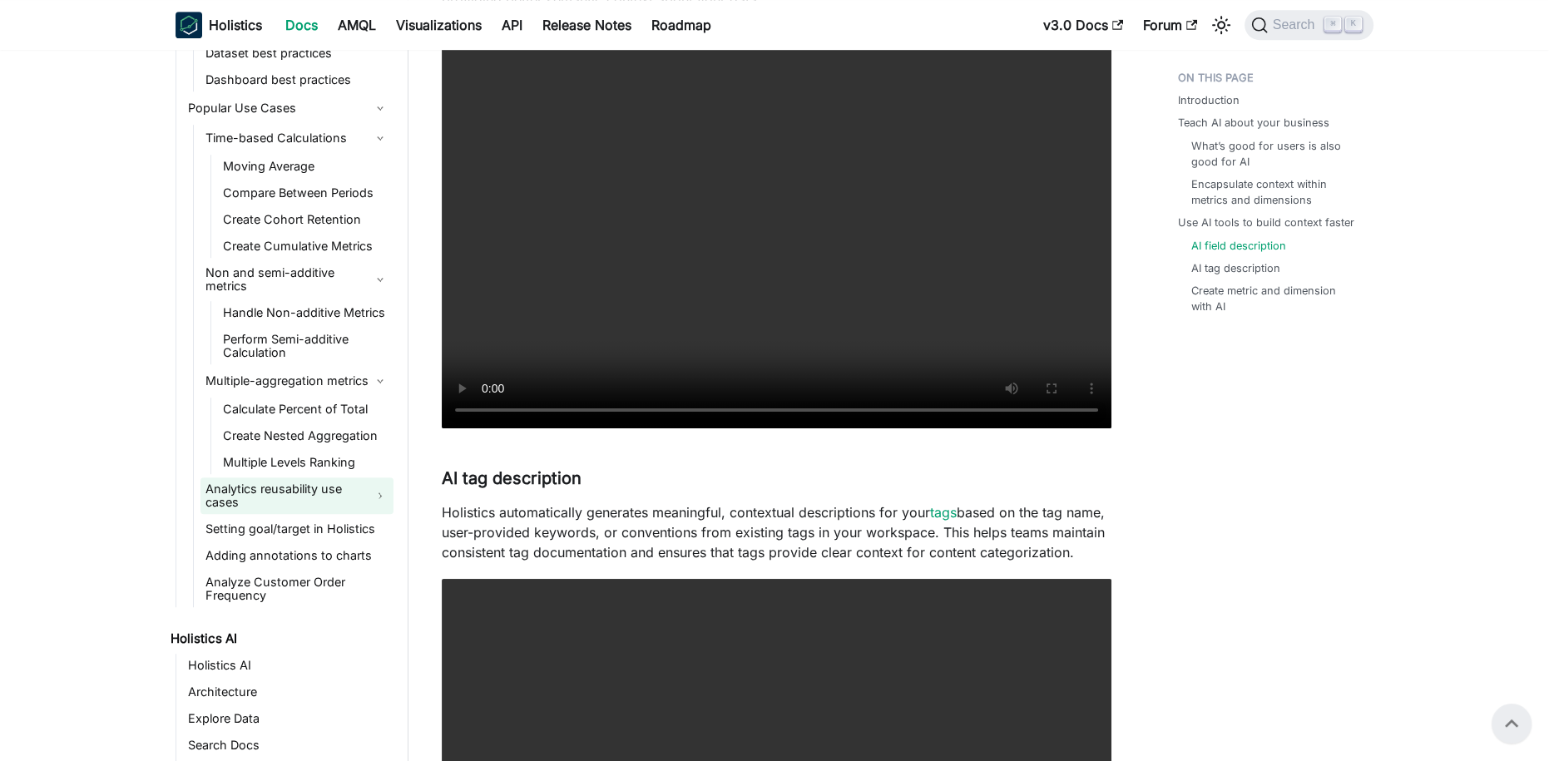
click at [302, 477] on link "Analytics reusability use cases" at bounding box center [296, 495] width 193 height 37
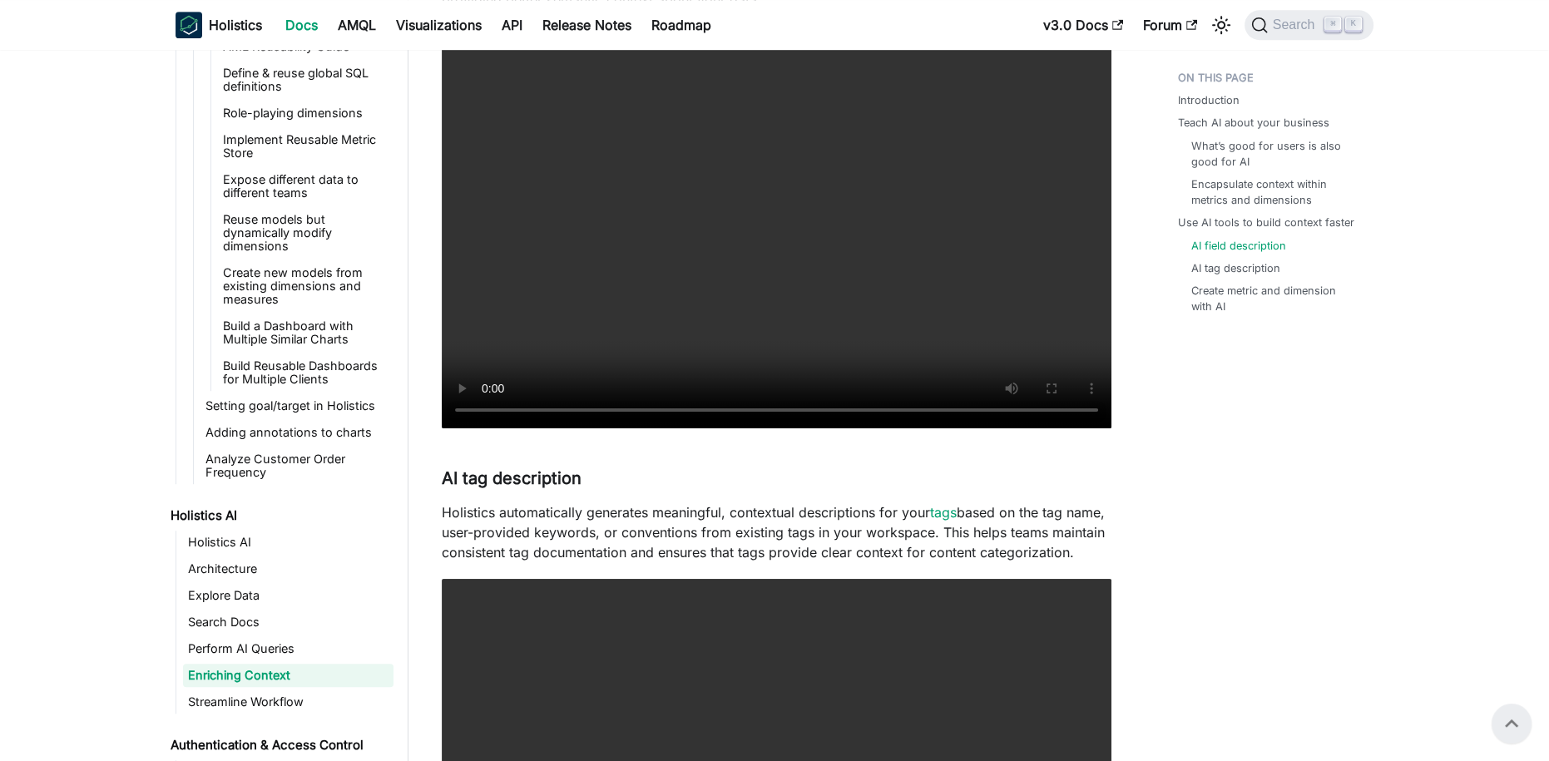
scroll to position [1669, 0]
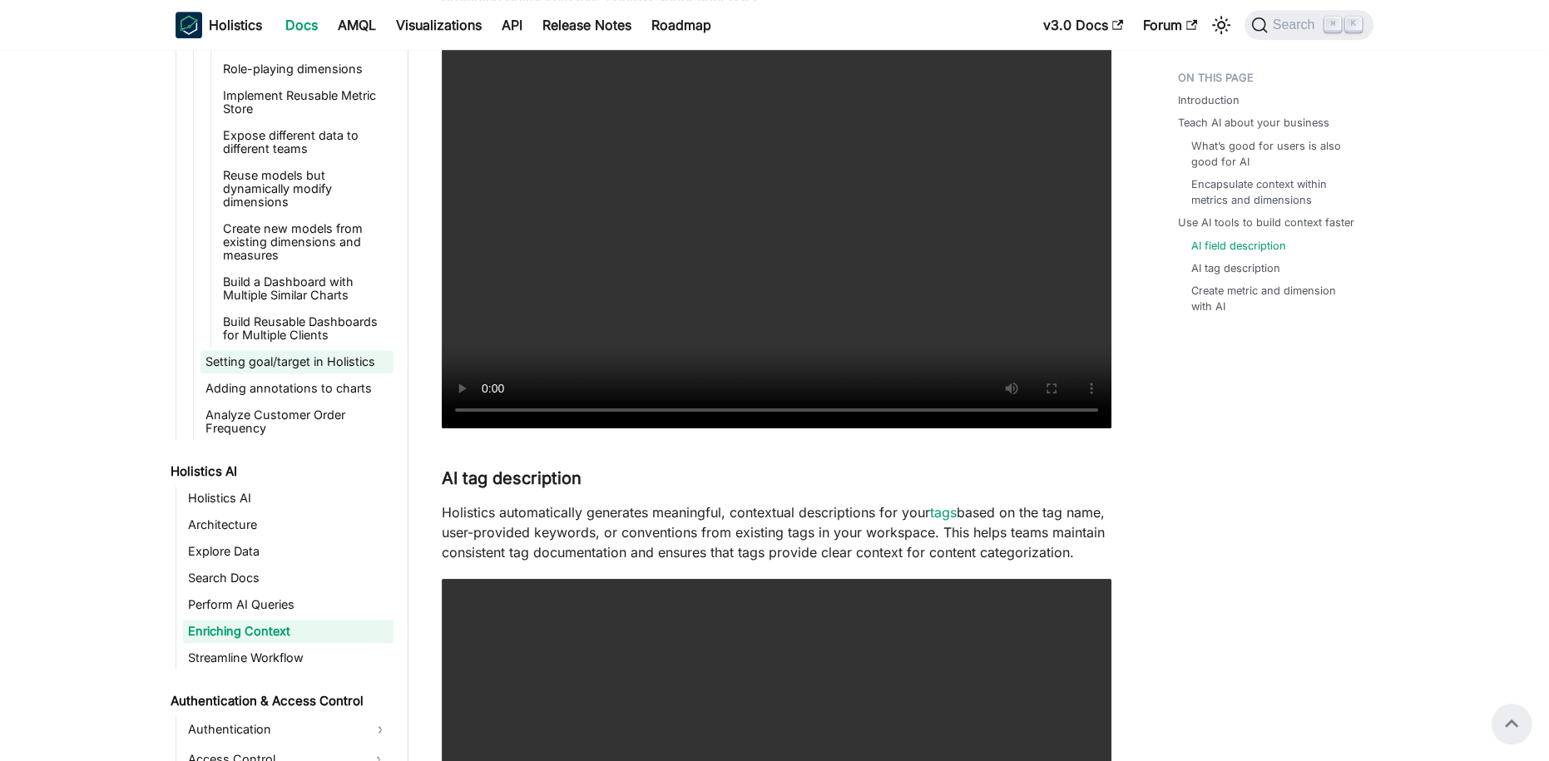
click at [277, 350] on link "Setting goal/target in Holistics" at bounding box center [296, 361] width 193 height 23
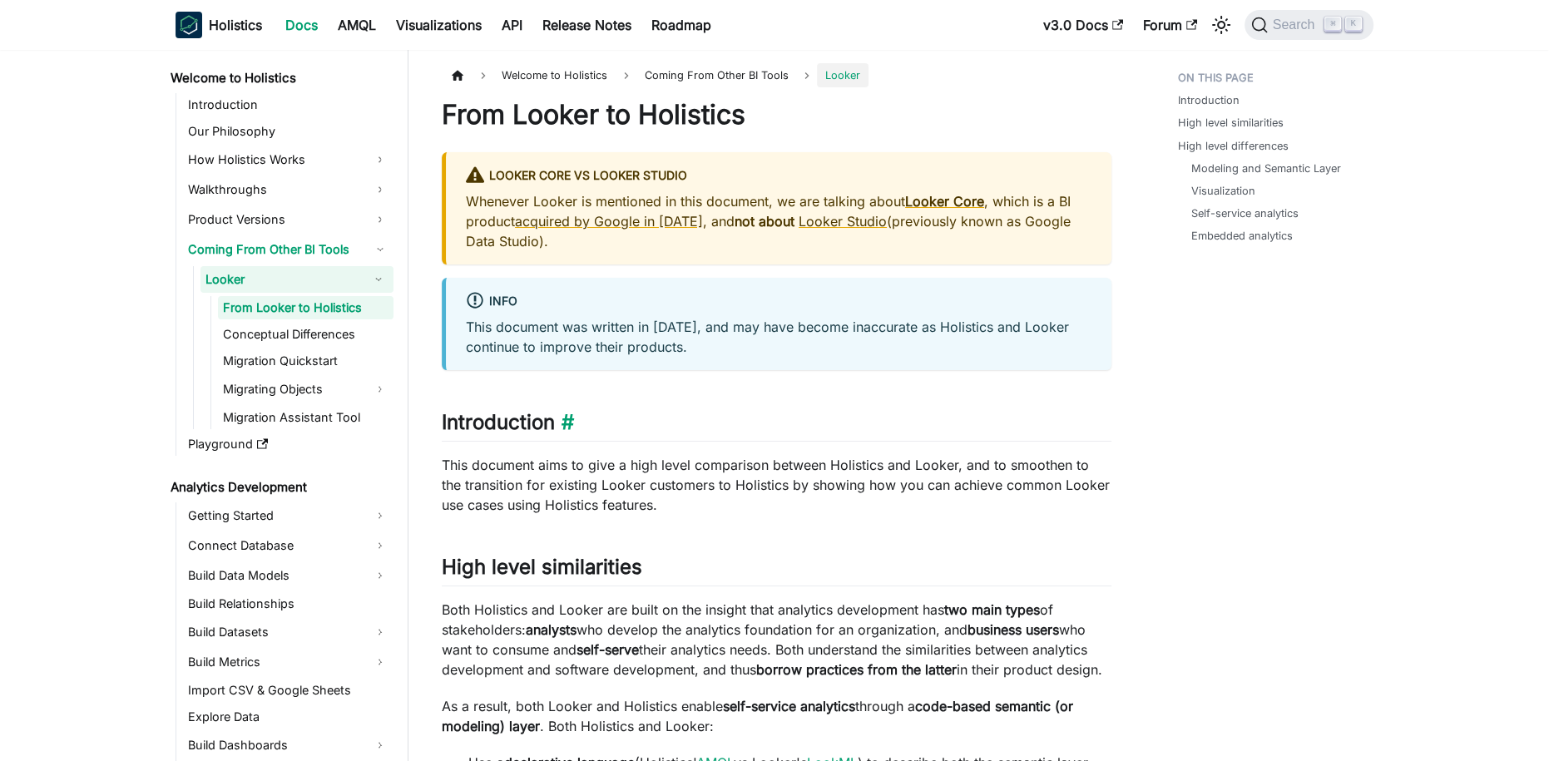
click at [954, 413] on h2 "Introduction ​" at bounding box center [777, 426] width 670 height 32
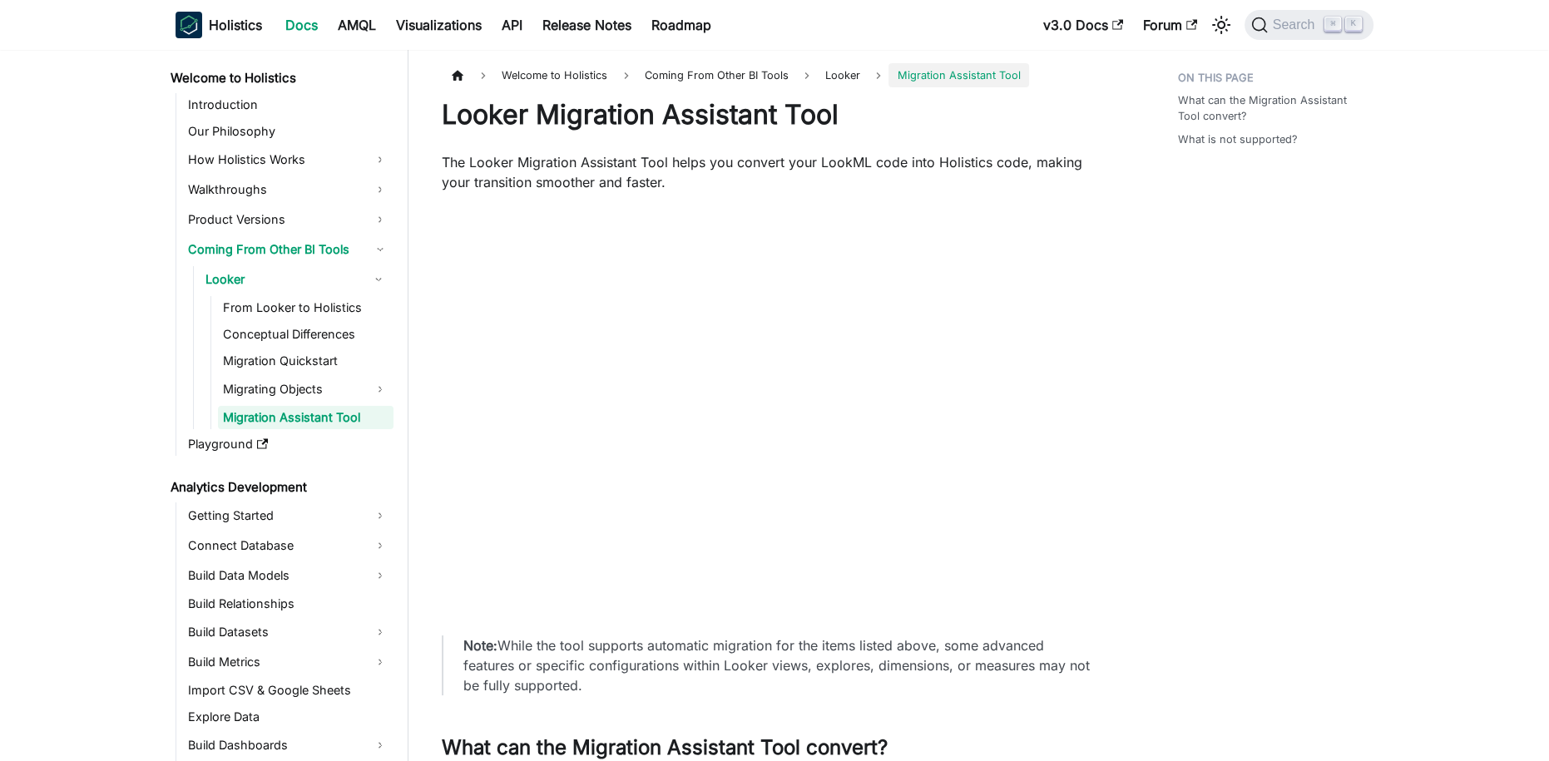
click at [1353, 338] on div "What can the Migration Assistant Tool convert? What is not supported?" at bounding box center [1266, 703] width 245 height 1281
